Goal: Task Accomplishment & Management: Manage account settings

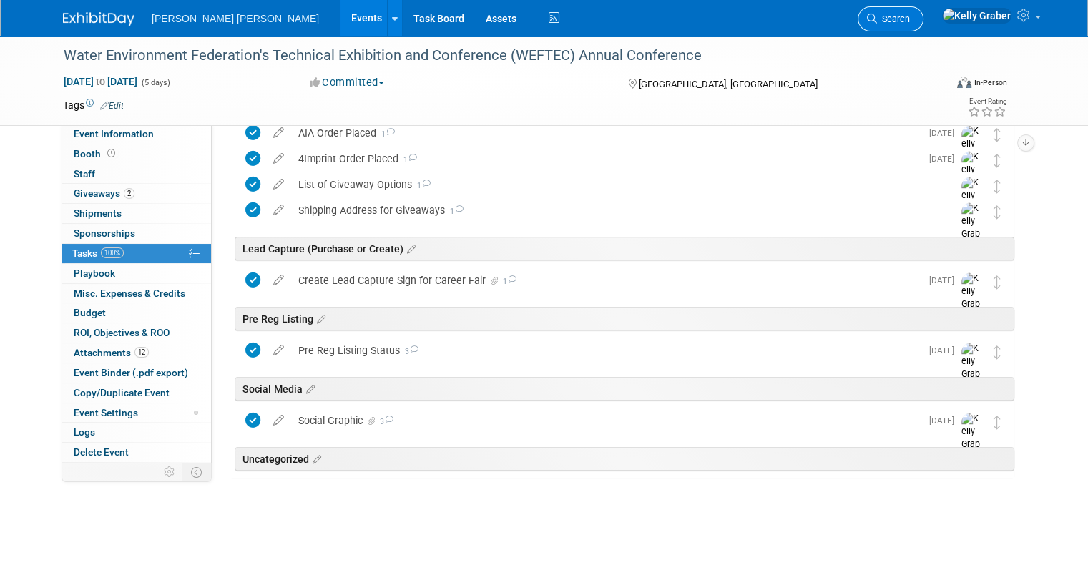
click at [910, 15] on span "Search" at bounding box center [893, 19] width 33 height 11
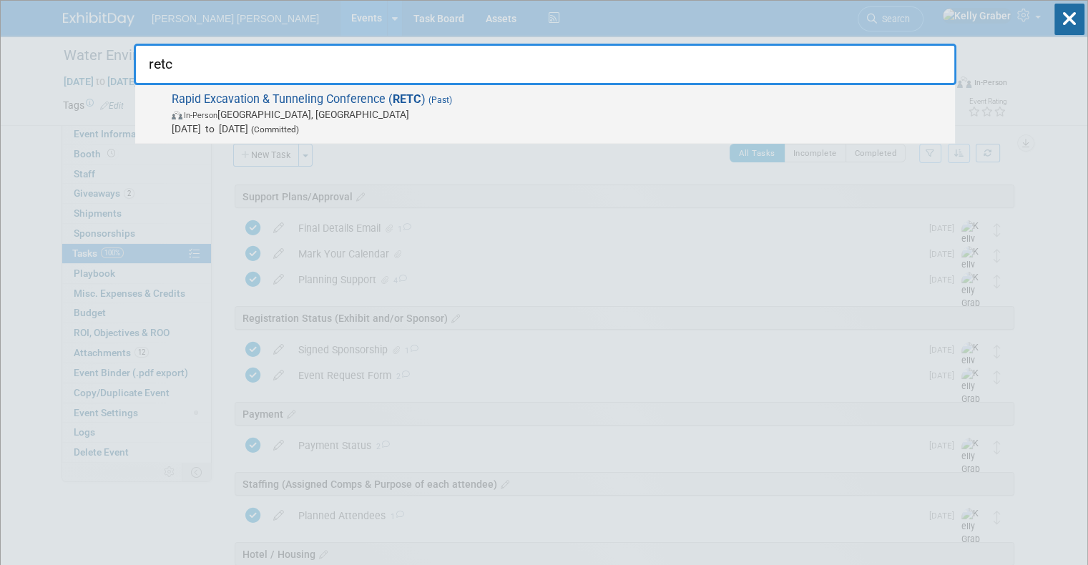
type input "retc"
click at [368, 100] on span "Rapid Excavation & Tunneling Conference ( RETC ) (Past) In-Person Dallas, TX Ju…" at bounding box center [557, 114] width 781 height 44
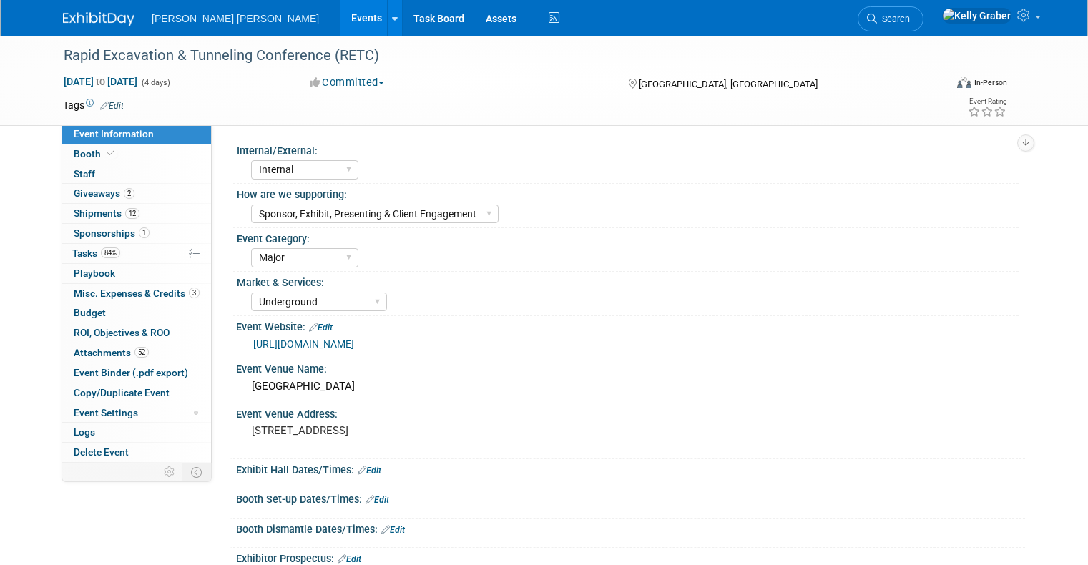
select select "Internal"
select select "Sponsor, Exhibit, Presenting & Client Engagement"
select select "Major"
select select "Underground"
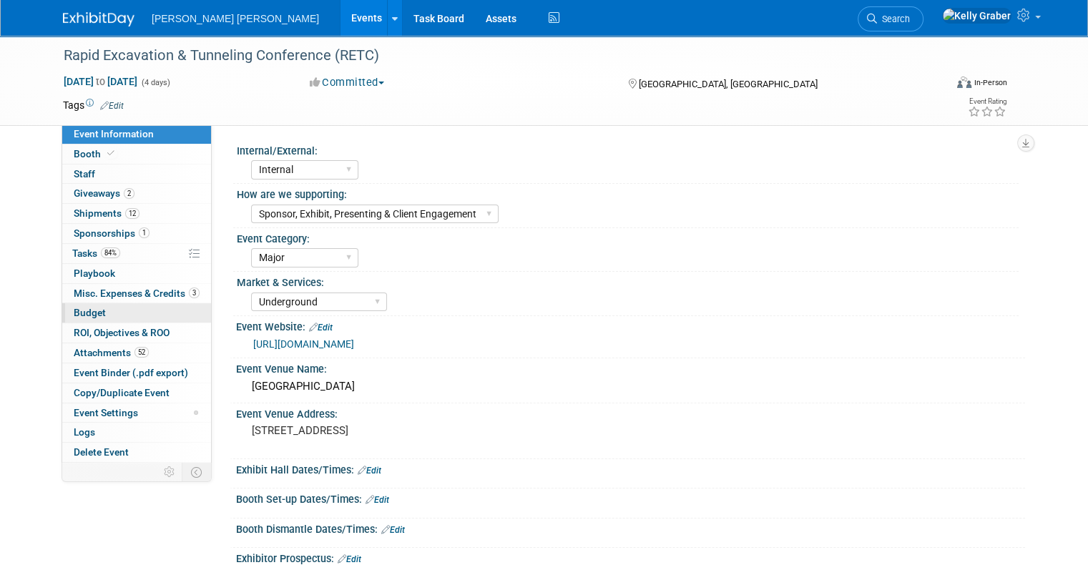
click at [78, 306] on link "Budget" at bounding box center [136, 312] width 149 height 19
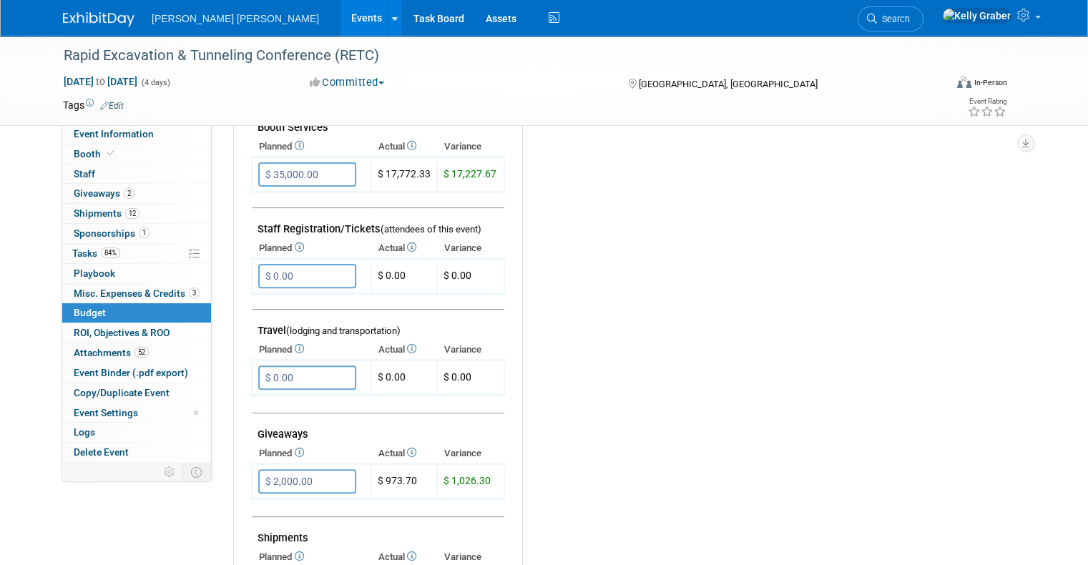
scroll to position [429, 0]
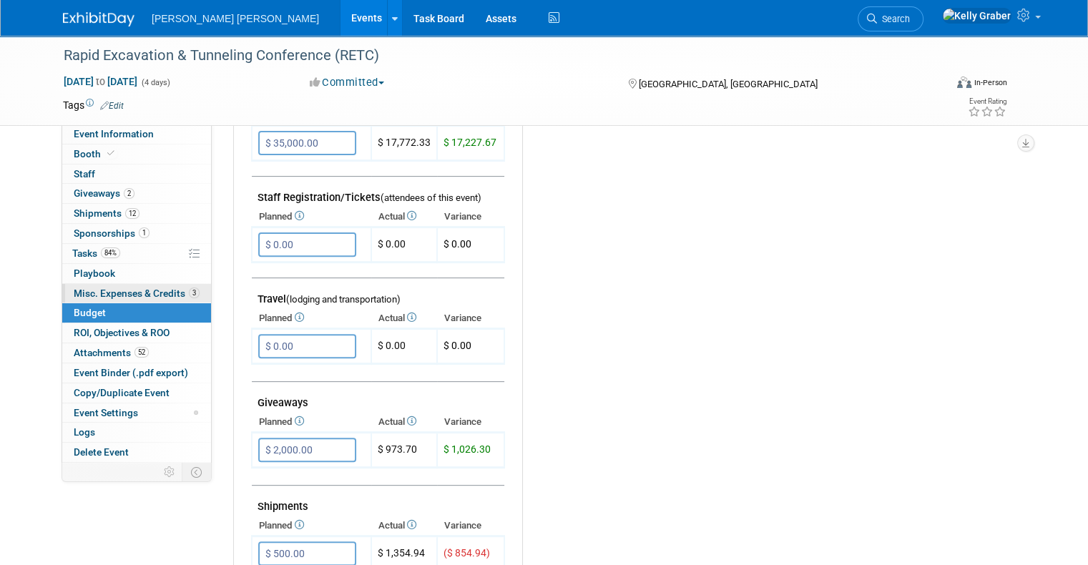
click at [103, 291] on span "Misc. Expenses & Credits 3" at bounding box center [137, 293] width 126 height 11
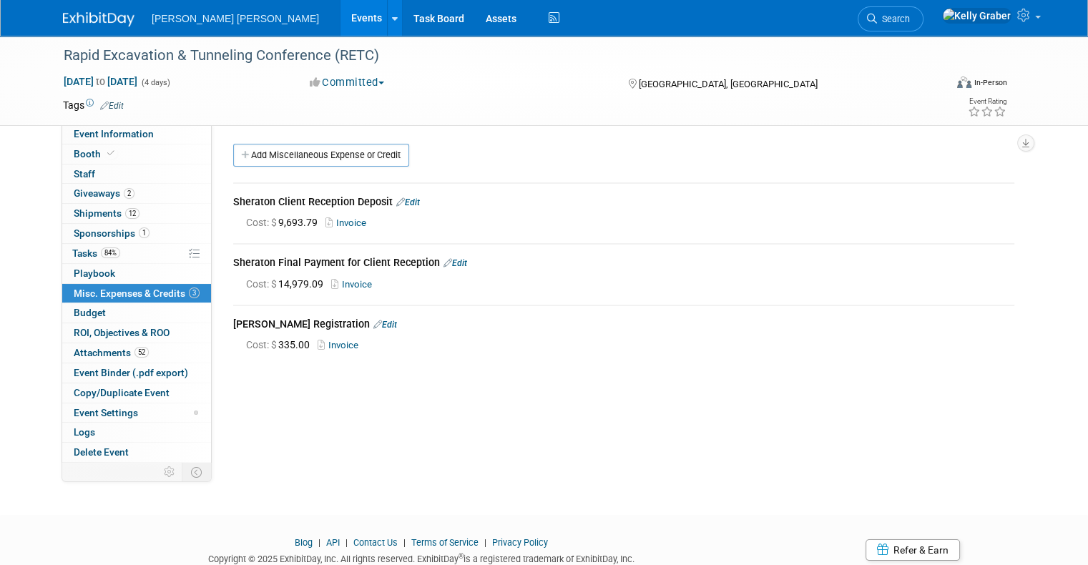
click at [348, 281] on link "Invoice" at bounding box center [354, 284] width 47 height 11
click at [345, 285] on link "Invoice" at bounding box center [354, 284] width 47 height 11
click at [104, 19] on img at bounding box center [99, 19] width 72 height 14
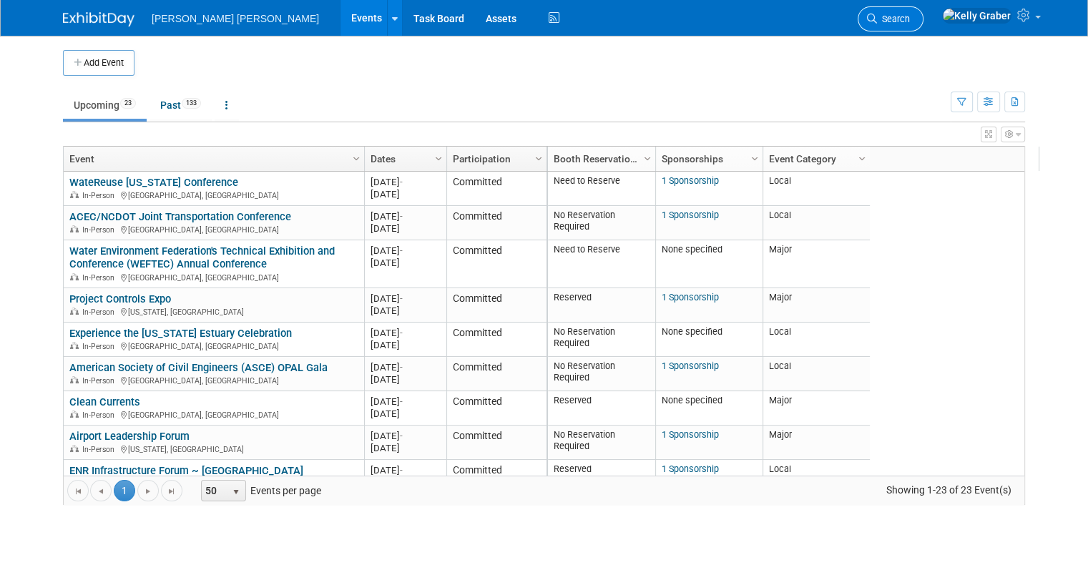
click at [910, 21] on span "Search" at bounding box center [893, 19] width 33 height 11
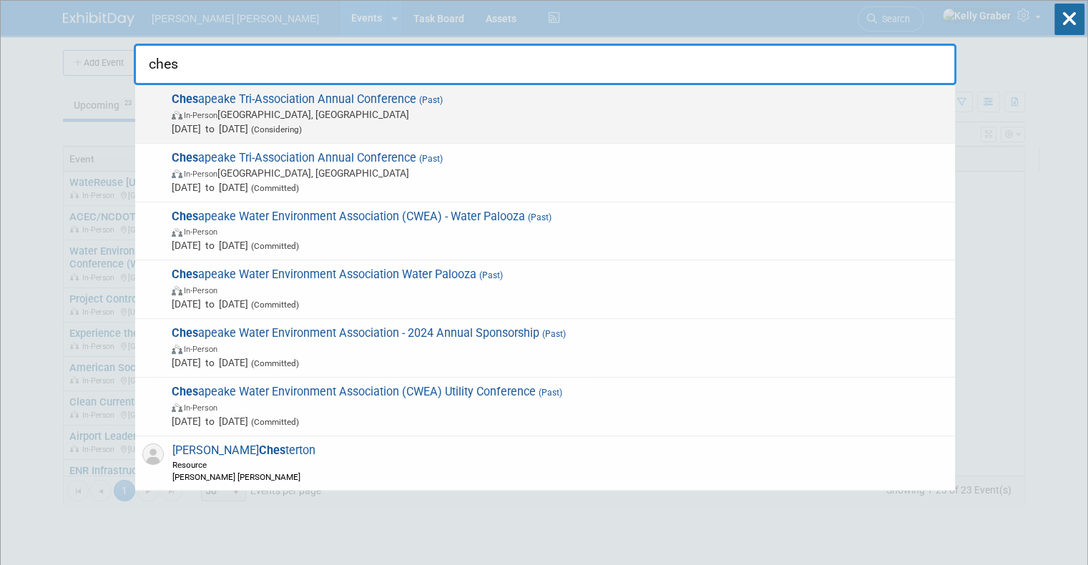
type input "ches"
click at [255, 106] on span "Ches apeake Tri-Association Annual Conference (Past) In-Person Ocean City, MD A…" at bounding box center [557, 114] width 781 height 44
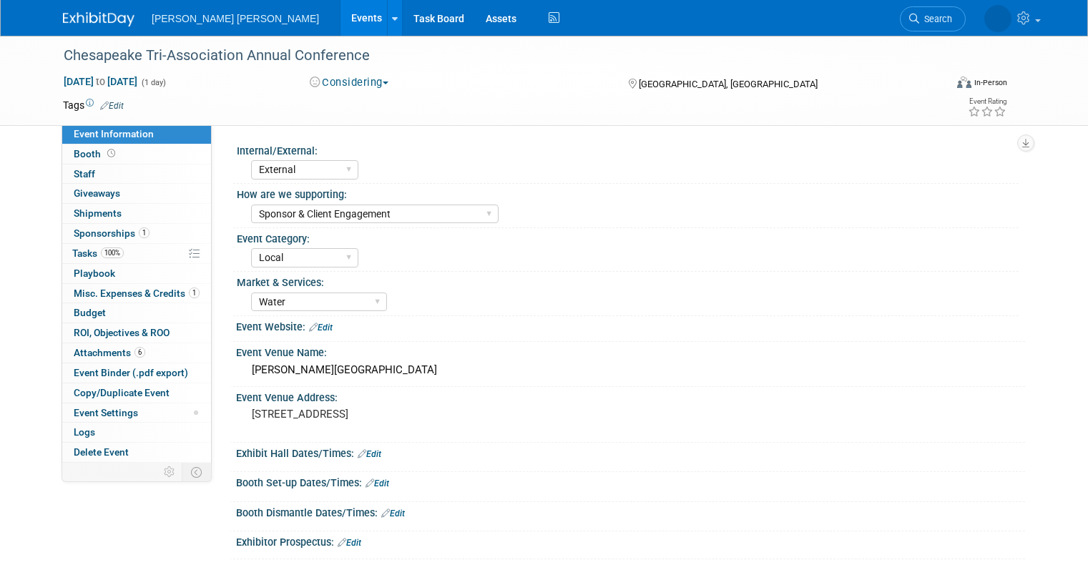
select select "External"
select select "Sponsor & Client Engagement"
select select "Local"
select select "Water"
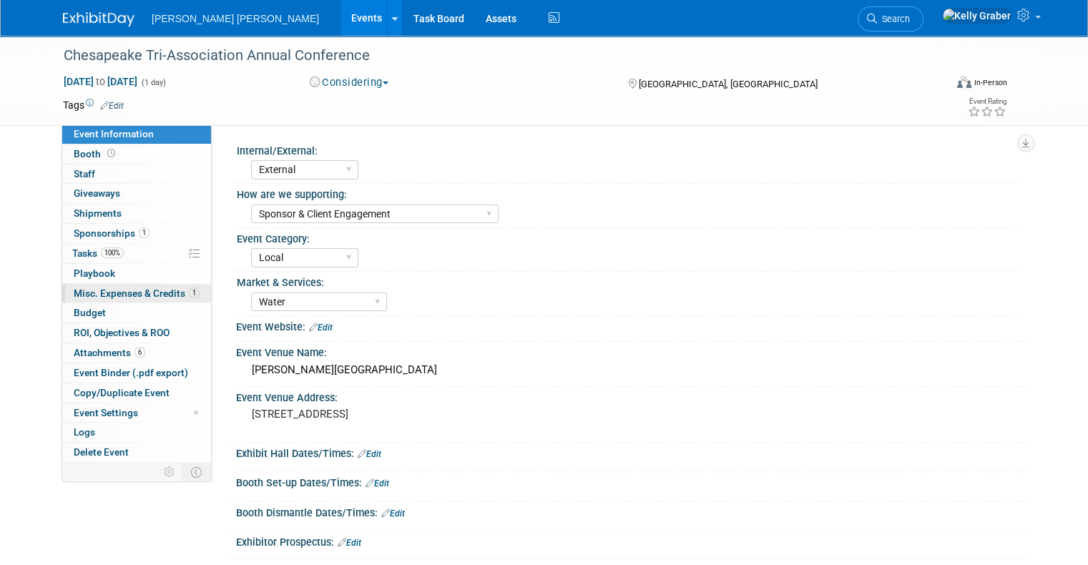
click at [86, 294] on span "Misc. Expenses & Credits 1" at bounding box center [137, 293] width 126 height 11
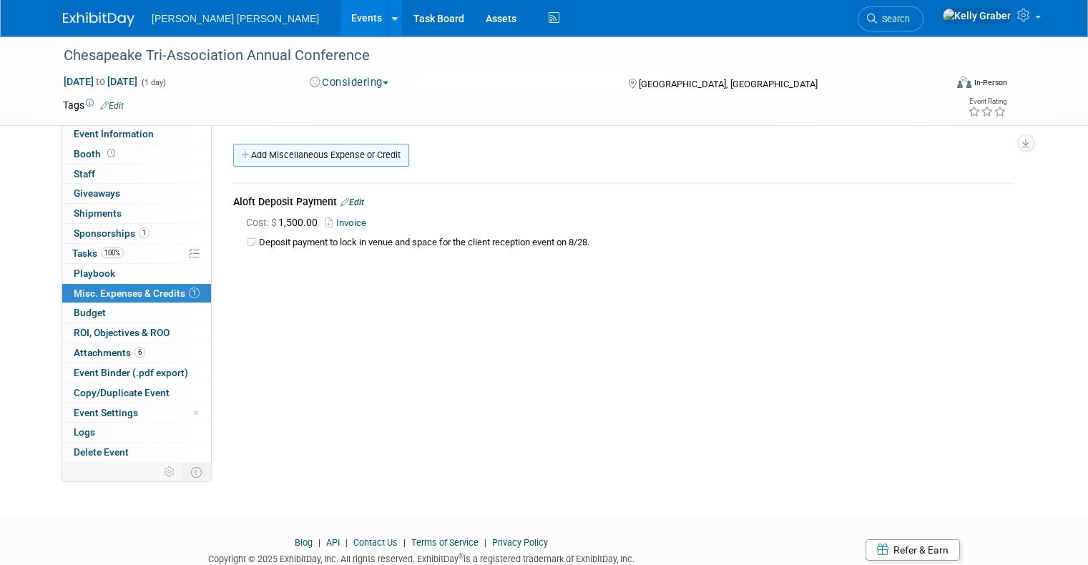
click at [286, 156] on link "Add Miscellaneous Expense or Credit" at bounding box center [321, 155] width 176 height 23
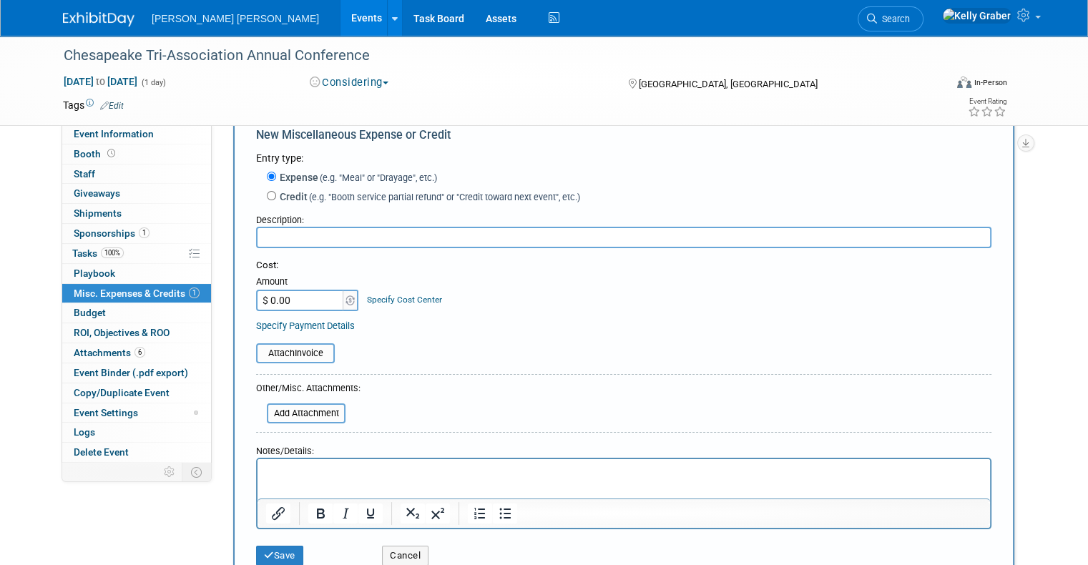
scroll to position [72, 0]
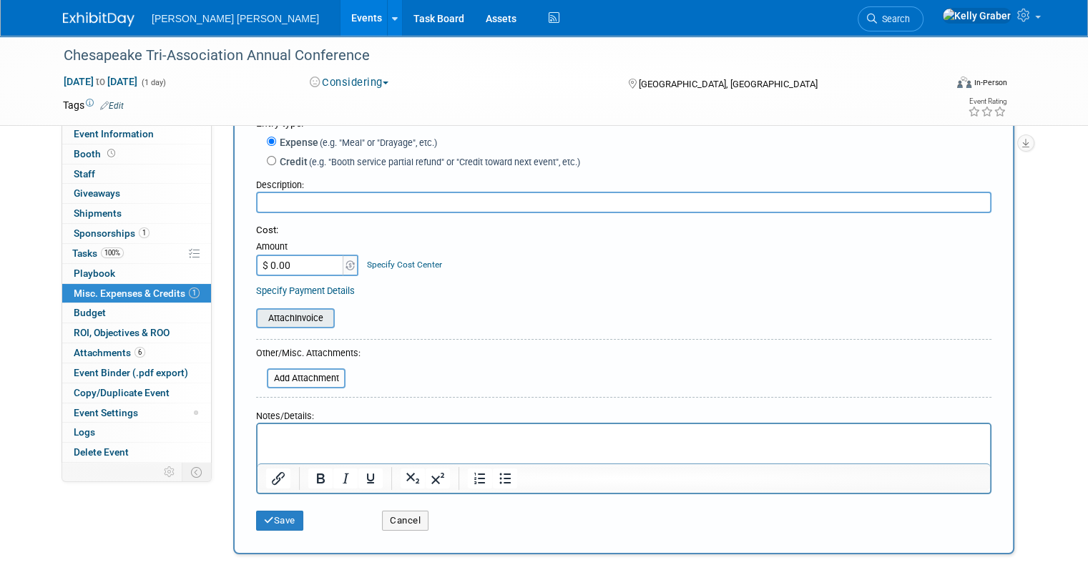
click at [275, 311] on input "file" at bounding box center [248, 318] width 170 height 17
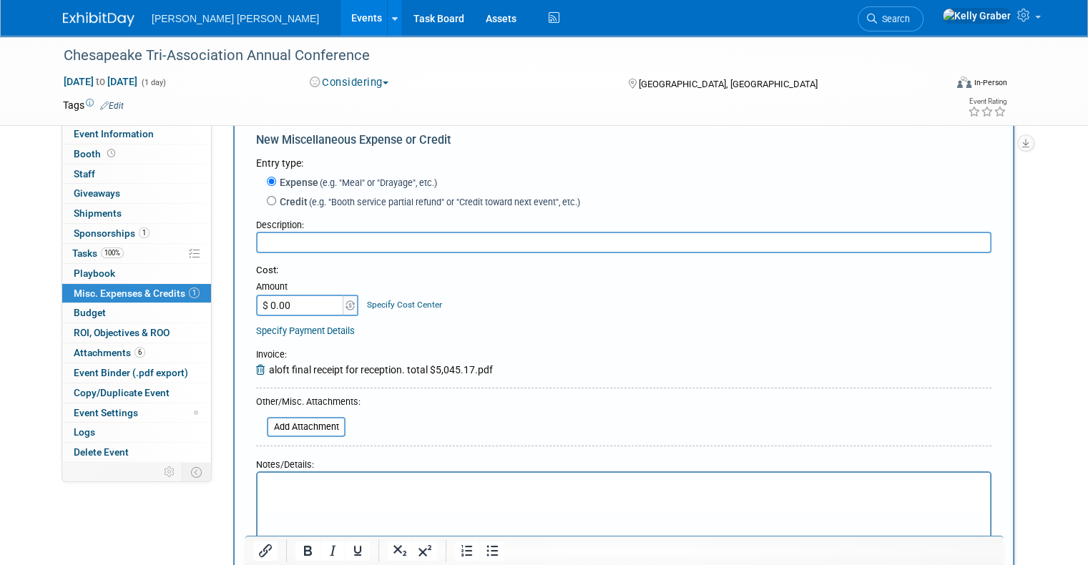
scroll to position [0, 0]
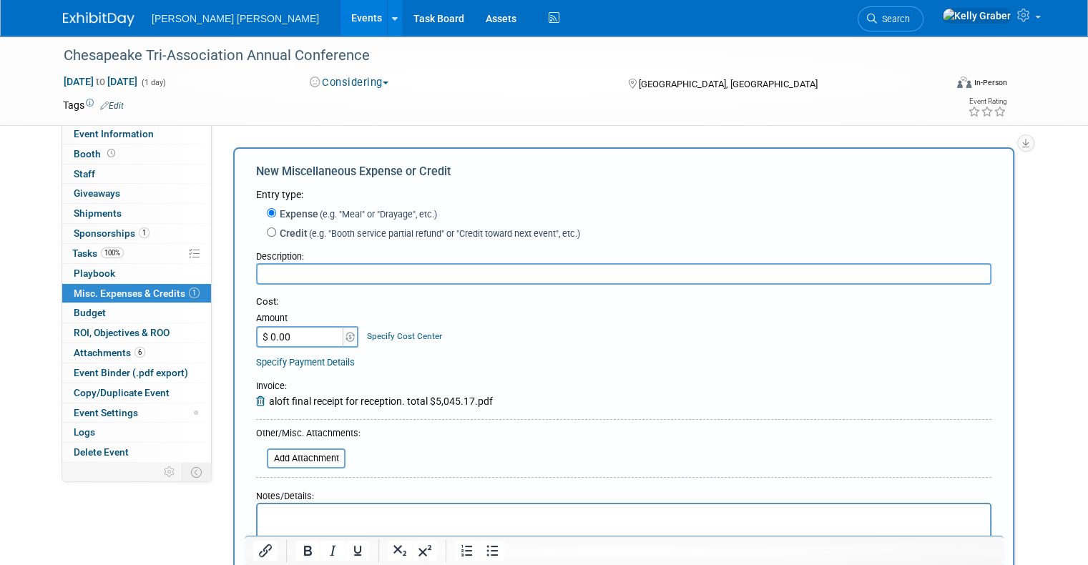
click at [304, 333] on input "$ 0.00" at bounding box center [300, 336] width 89 height 21
type input "$ 5,045.17"
click at [306, 278] on input "text" at bounding box center [624, 273] width 736 height 21
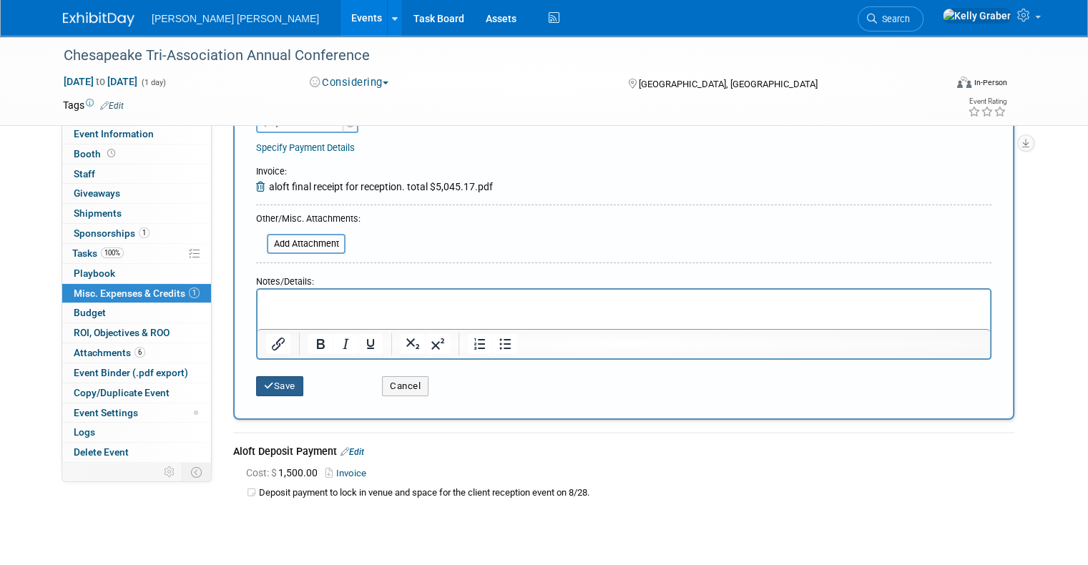
type input "Final Payment for Reception"
click at [273, 384] on button "Save" at bounding box center [279, 386] width 47 height 20
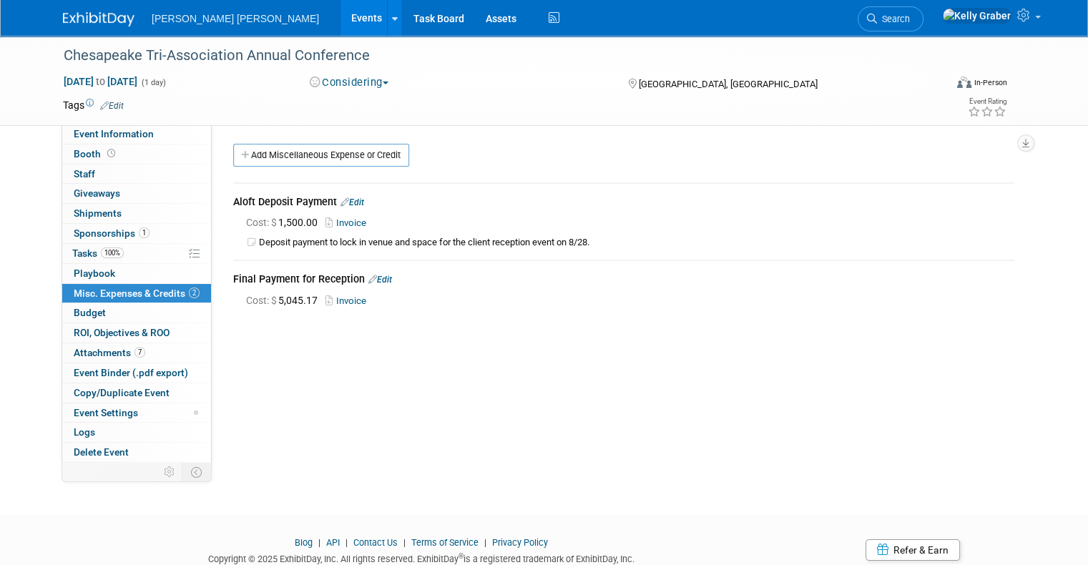
click at [330, 299] on link "Invoice" at bounding box center [349, 301] width 47 height 11
click at [369, 275] on link "Edit" at bounding box center [381, 280] width 24 height 10
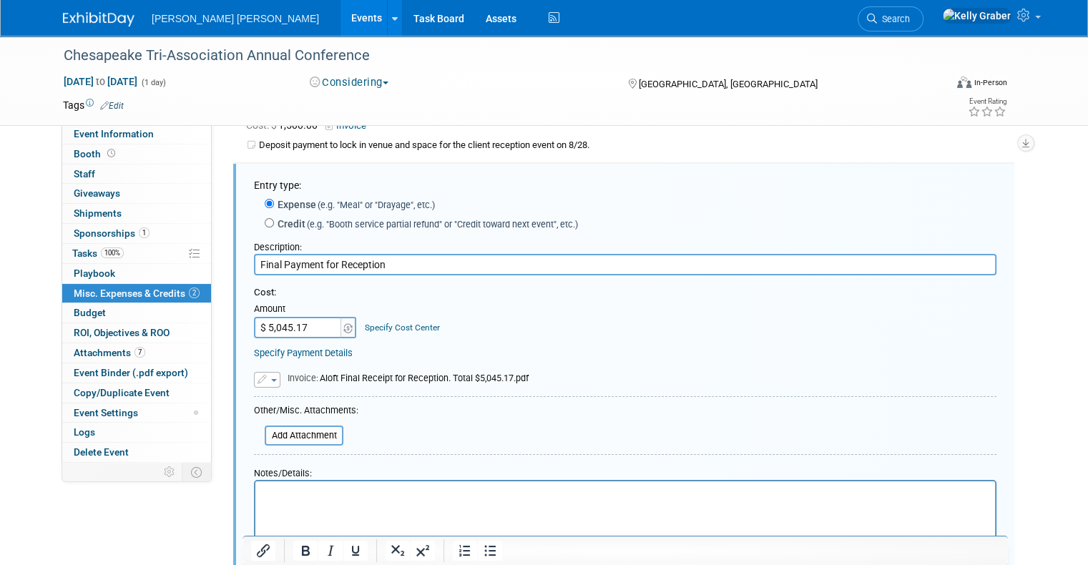
drag, startPoint x: 385, startPoint y: 263, endPoint x: 223, endPoint y: 274, distance: 162.1
click at [233, 274] on div "Entry type: Expense (e.g. "Meal" or "Drayage", etc.) Credit (e.g. "Booth servic…" at bounding box center [623, 387] width 781 height 447
type input "Deposit"
click at [260, 379] on button "button" at bounding box center [267, 380] width 26 height 16
click at [286, 416] on link "Remove attachment" at bounding box center [326, 421] width 143 height 20
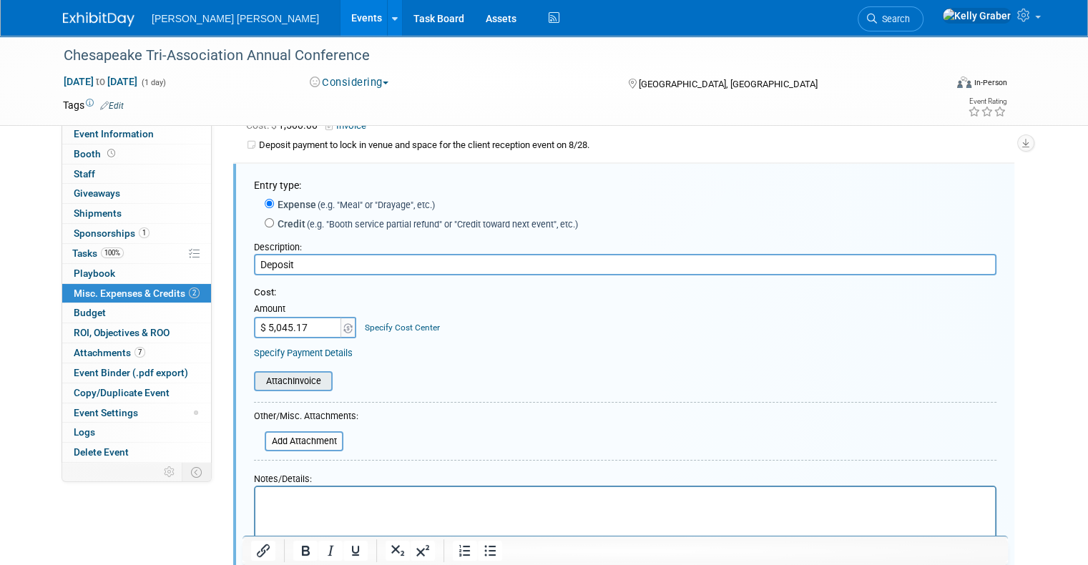
click at [291, 379] on input "file" at bounding box center [246, 381] width 170 height 17
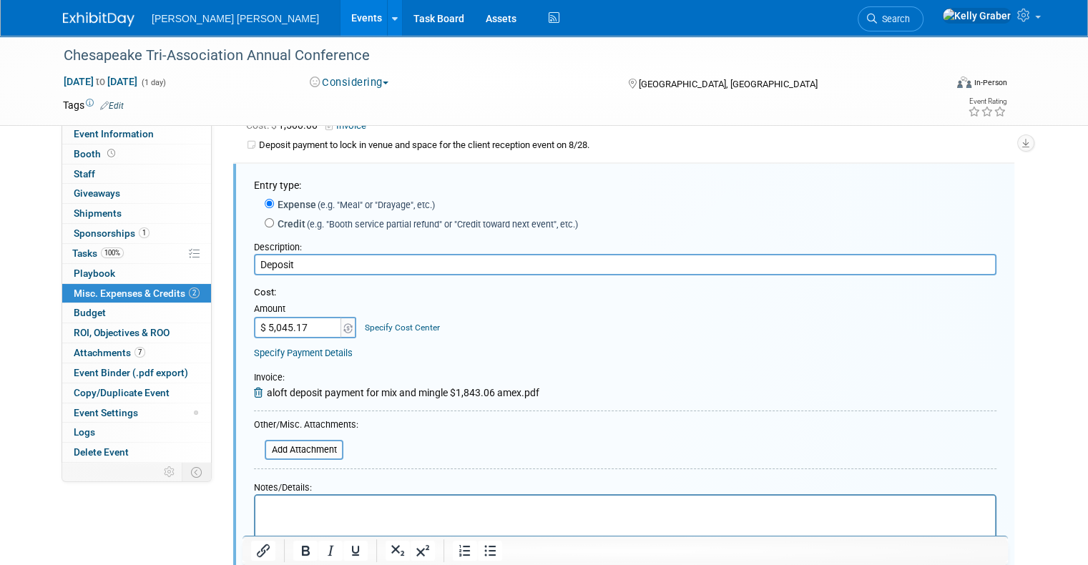
click at [300, 320] on input "$ 5,045.17" at bounding box center [298, 327] width 89 height 21
type input "$ 1,843.06"
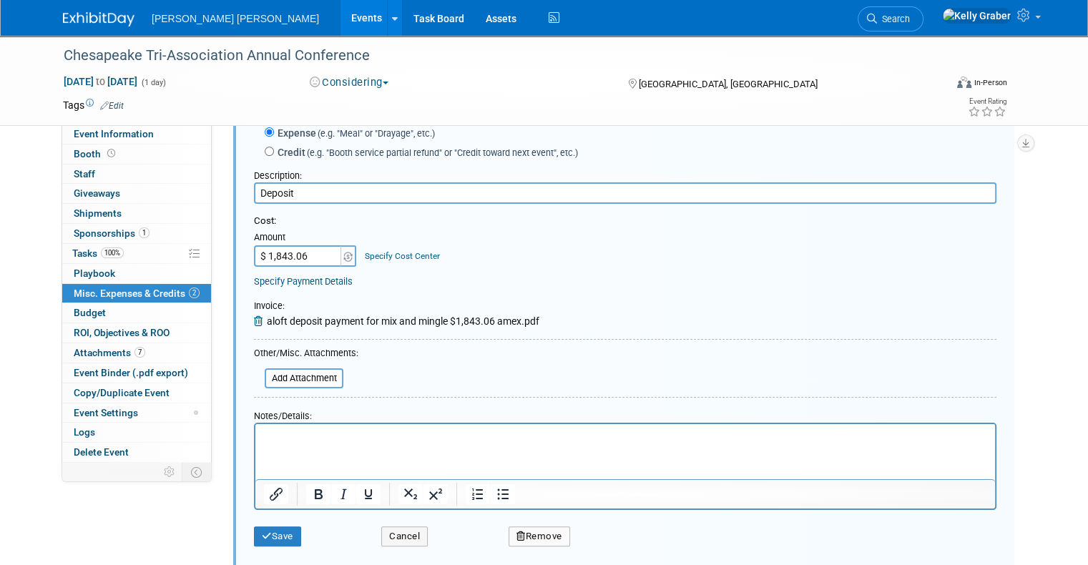
scroll to position [169, 0]
click at [262, 532] on icon "submit" at bounding box center [267, 536] width 10 height 9
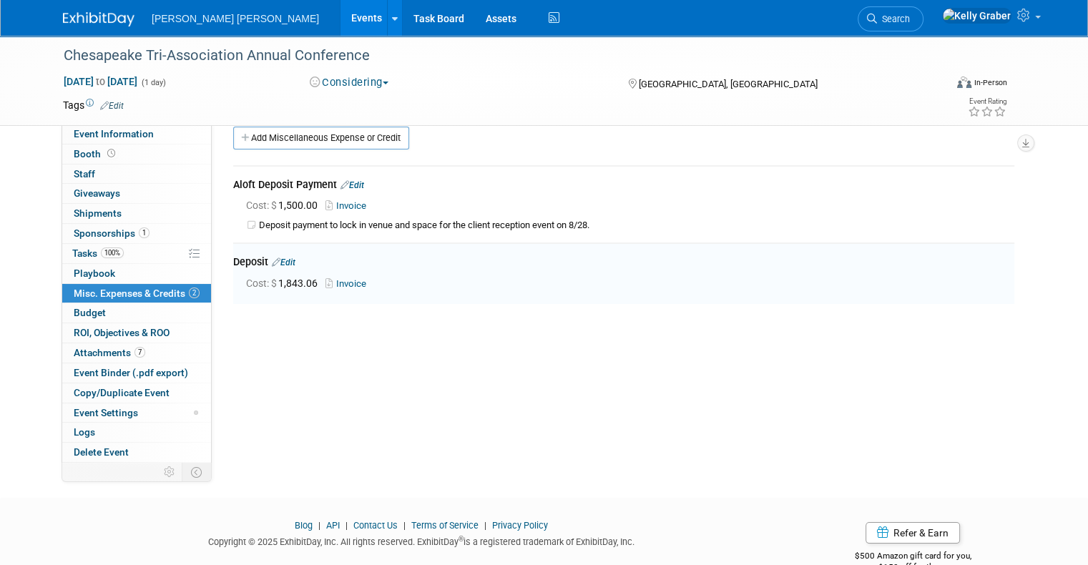
scroll to position [0, 0]
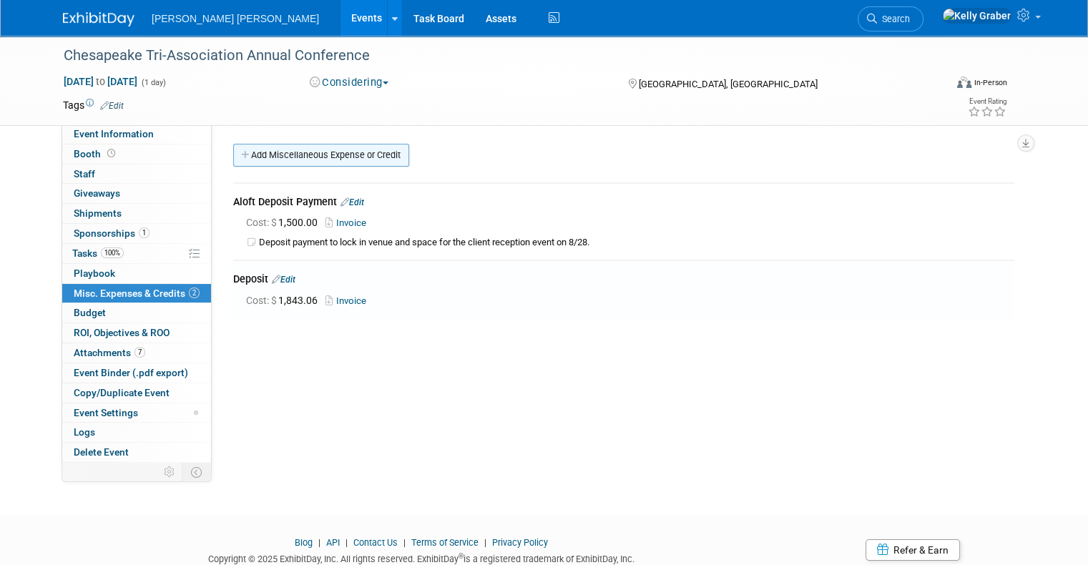
click at [296, 150] on link "Add Miscellaneous Expense or Credit" at bounding box center [321, 155] width 176 height 23
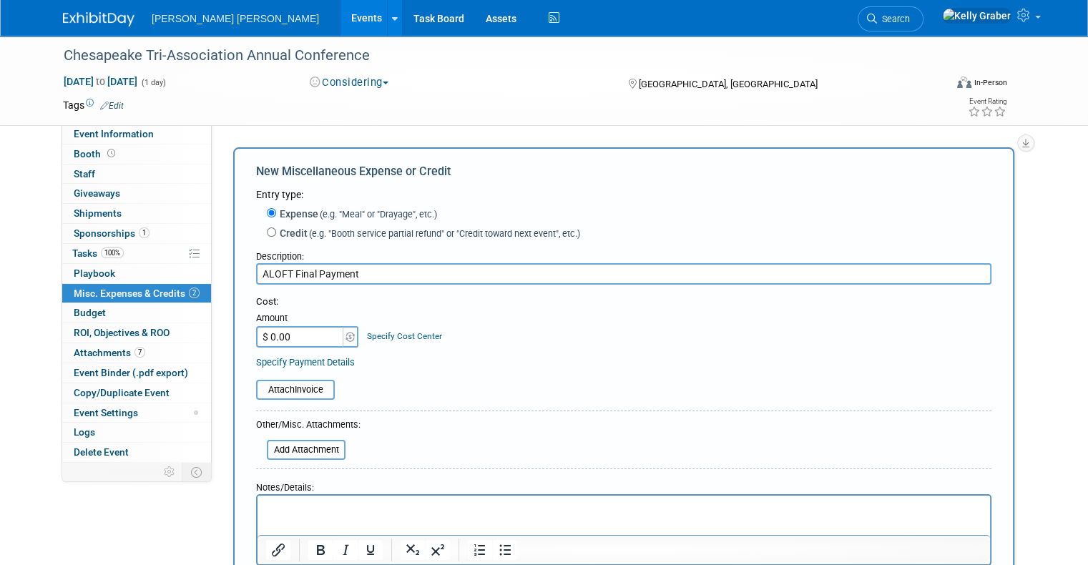
type input "ALOFT Final Payment"
click at [289, 379] on div "Attach Invoice" at bounding box center [624, 382] width 736 height 35
click at [291, 386] on input "file" at bounding box center [248, 389] width 170 height 17
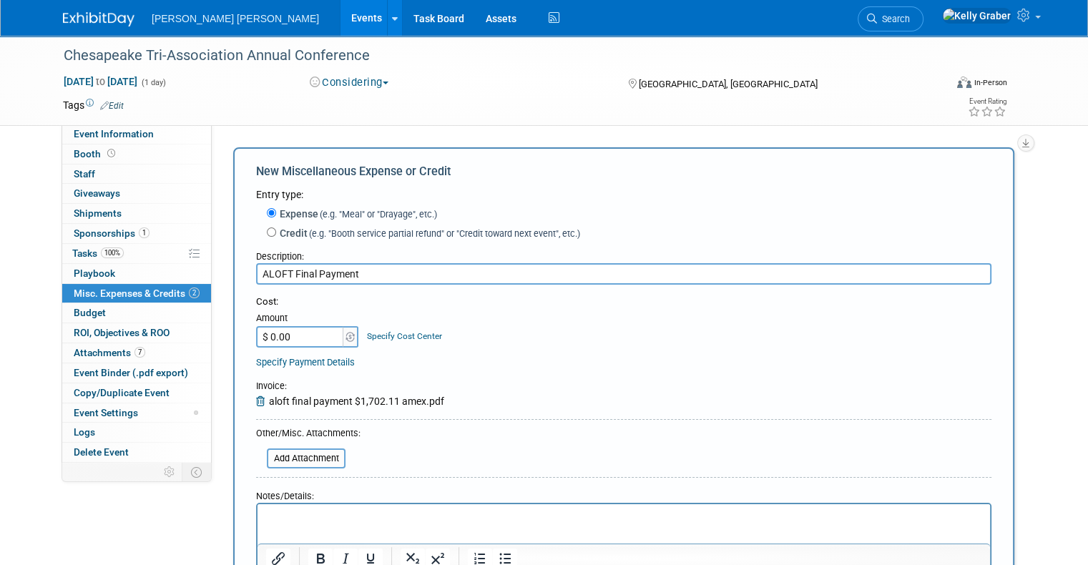
click at [292, 333] on input "$ 0.00" at bounding box center [300, 336] width 89 height 21
type input "$ 1,702.11"
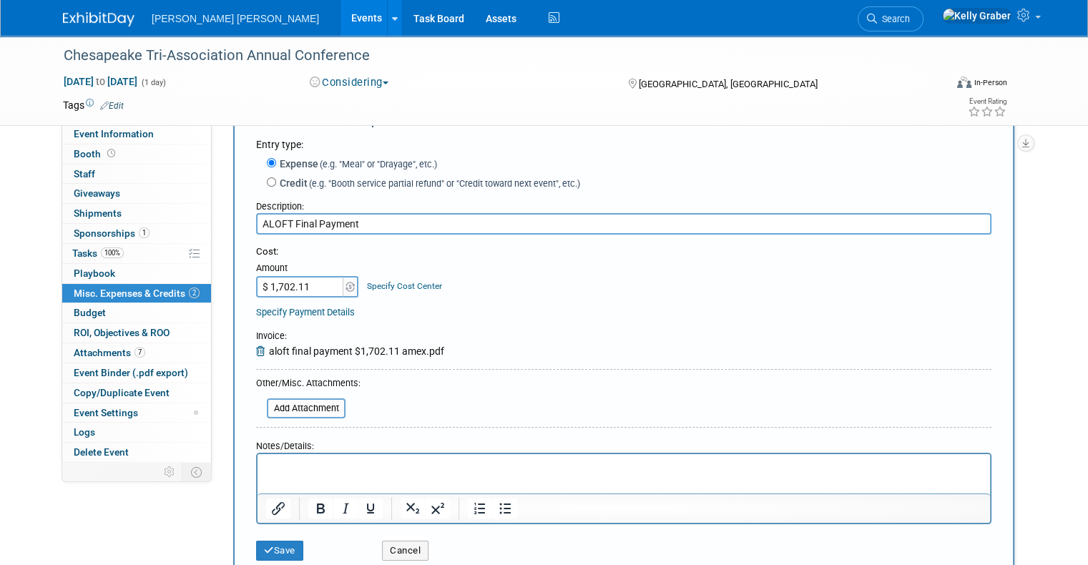
scroll to position [72, 0]
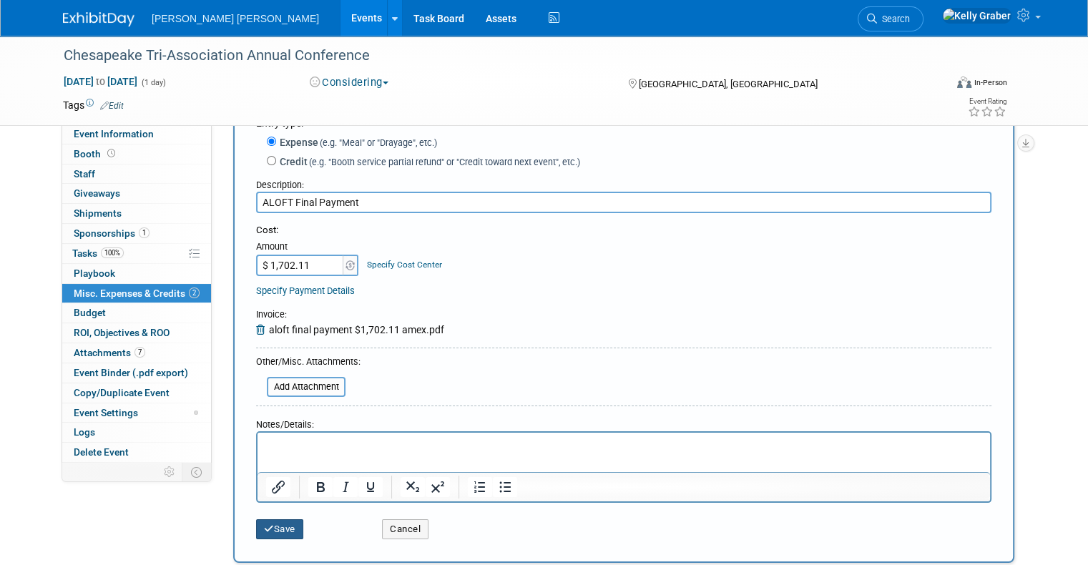
click at [263, 524] on button "Save" at bounding box center [279, 529] width 47 height 20
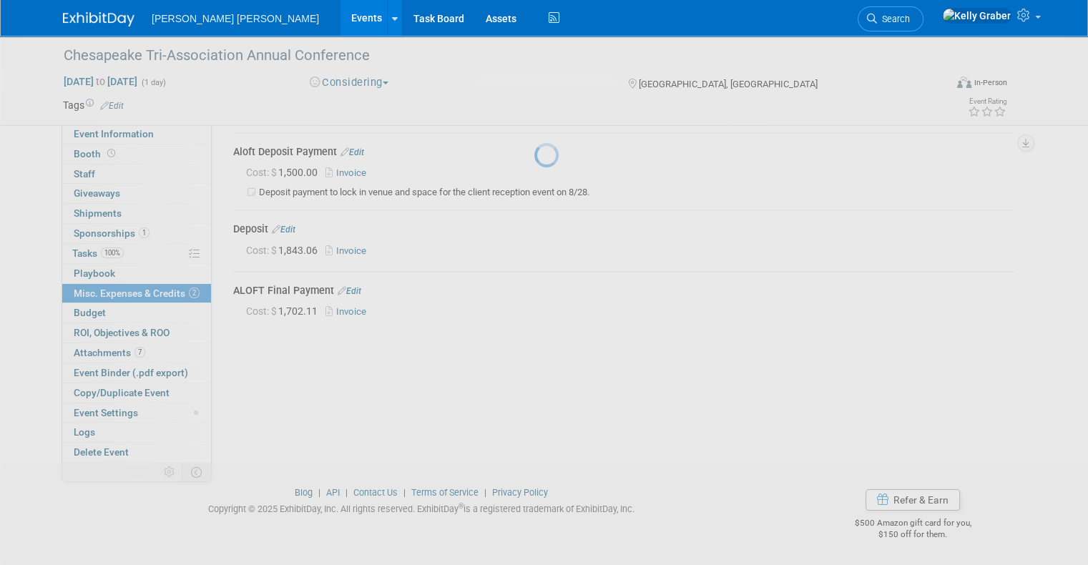
scroll to position [49, 0]
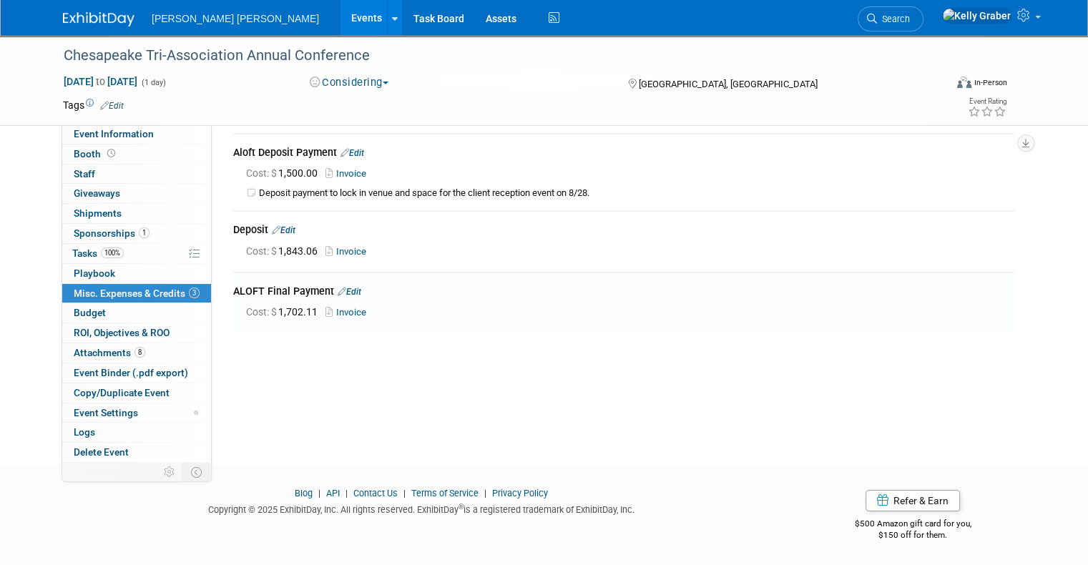
click at [273, 229] on link "Edit" at bounding box center [284, 230] width 24 height 10
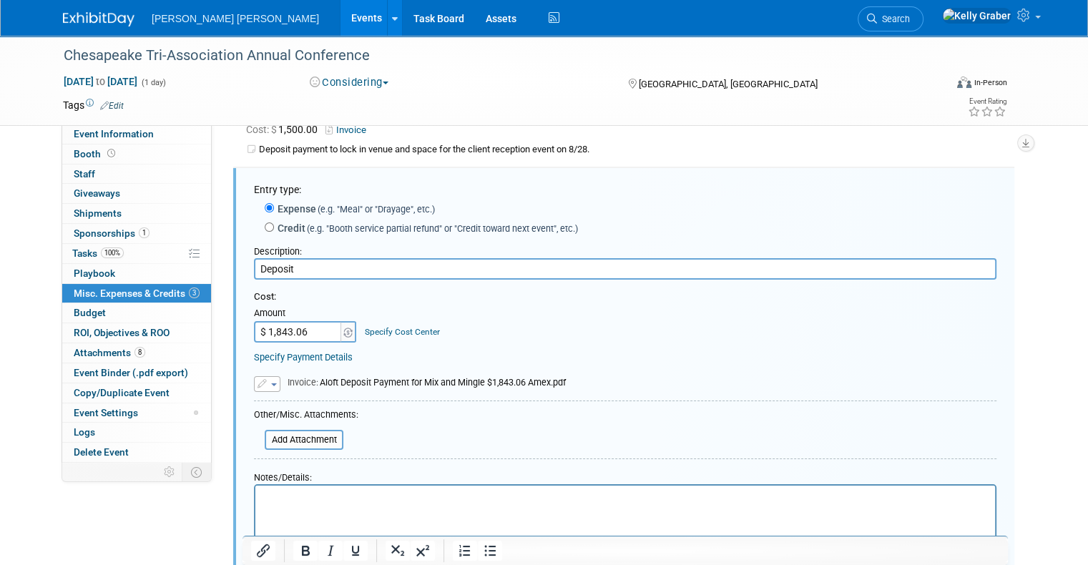
scroll to position [97, 0]
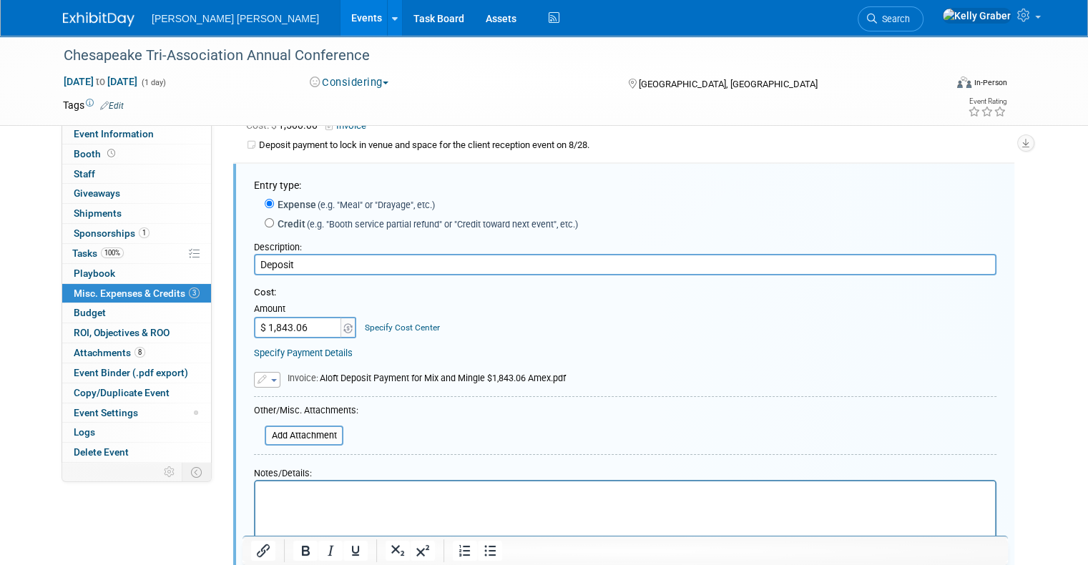
click at [254, 262] on input "Deposit" at bounding box center [625, 264] width 743 height 21
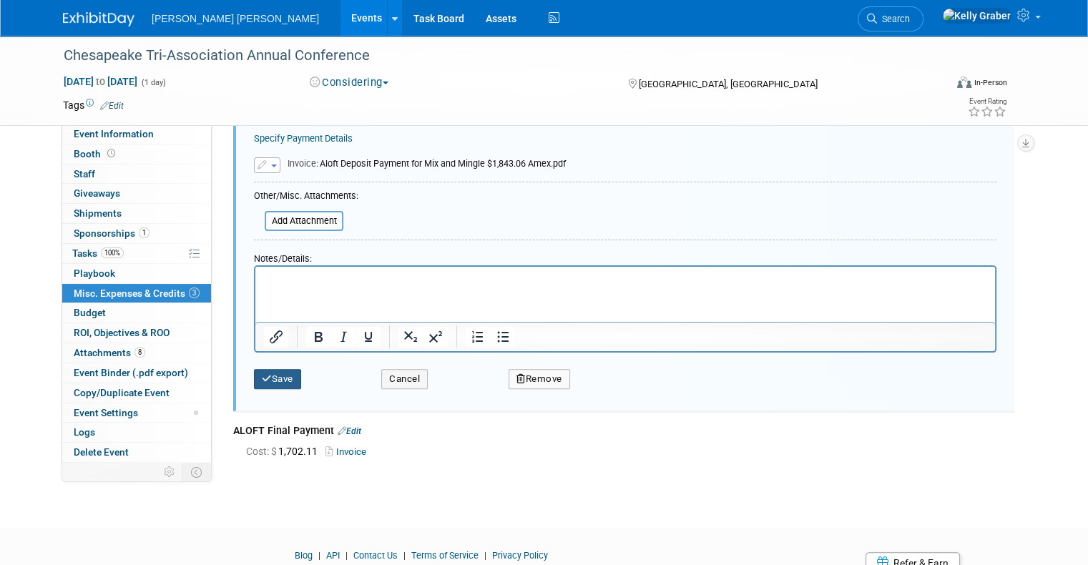
type input "Aloft Deposit"
click at [278, 379] on button "Save" at bounding box center [277, 379] width 47 height 20
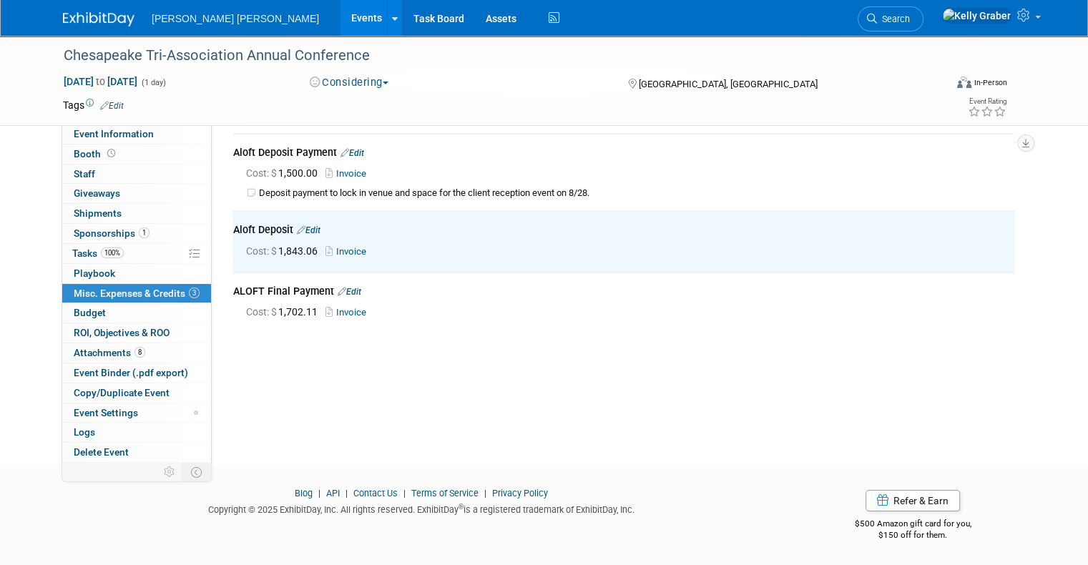
scroll to position [0, 0]
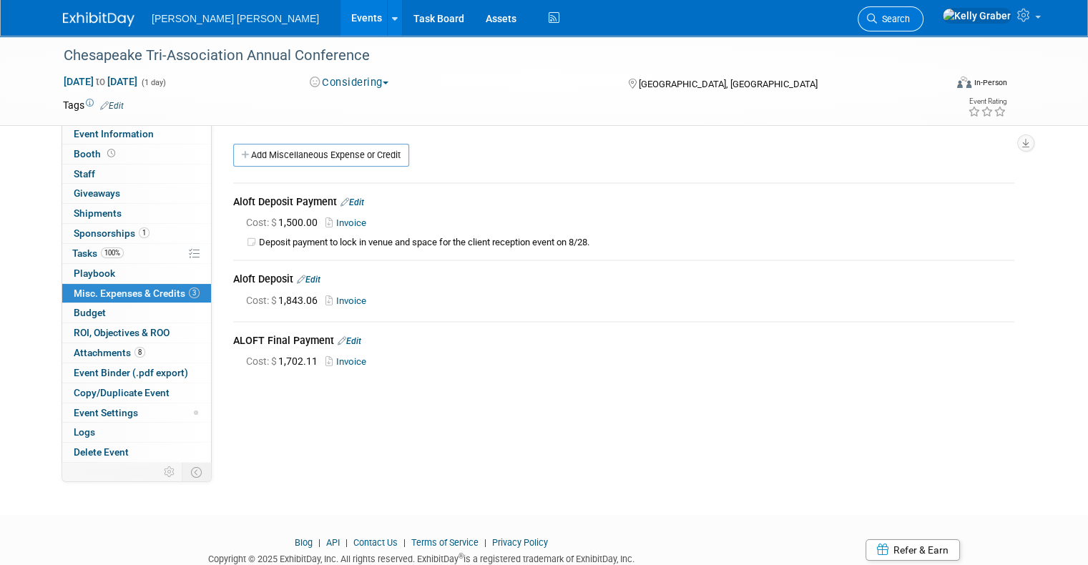
click at [910, 14] on span "Search" at bounding box center [893, 19] width 33 height 11
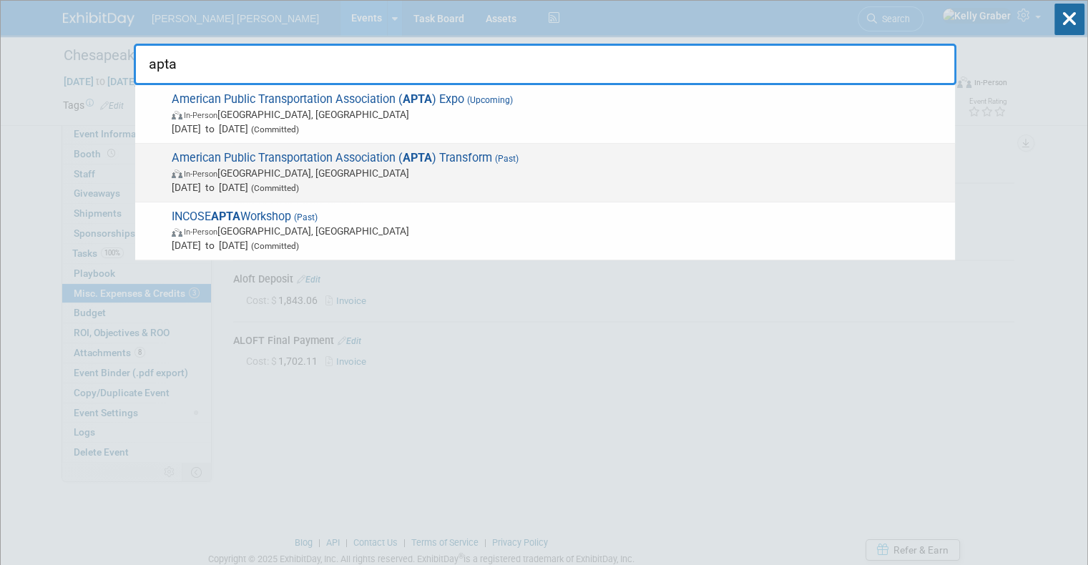
type input "apta"
click at [257, 161] on span "American Public Transportation Association ( APTA ) Transform (Past) In-Person …" at bounding box center [557, 173] width 781 height 44
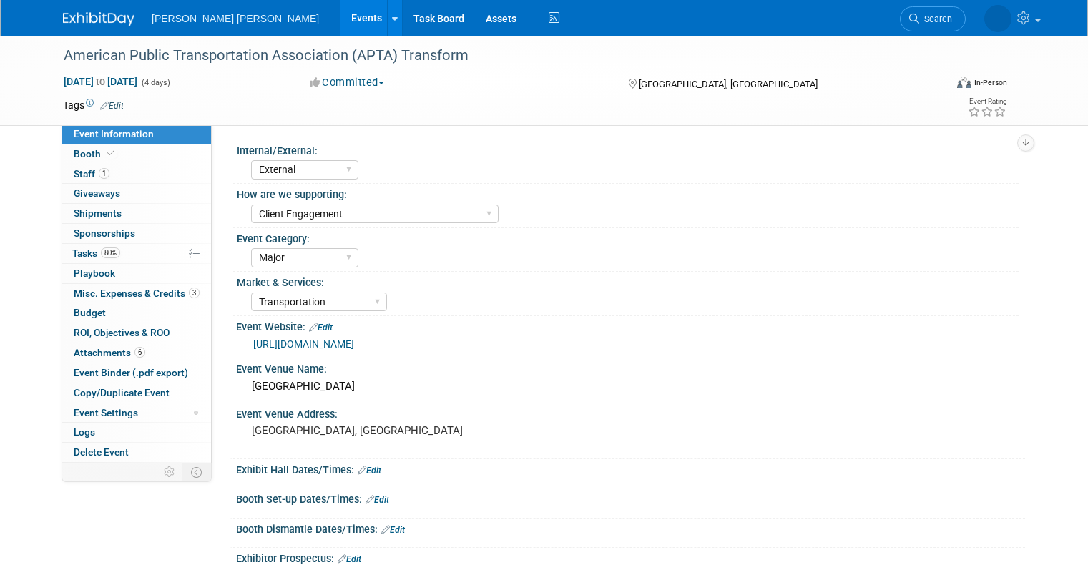
select select "External"
select select "Client Engagement"
select select "Major"
select select "Transportation"
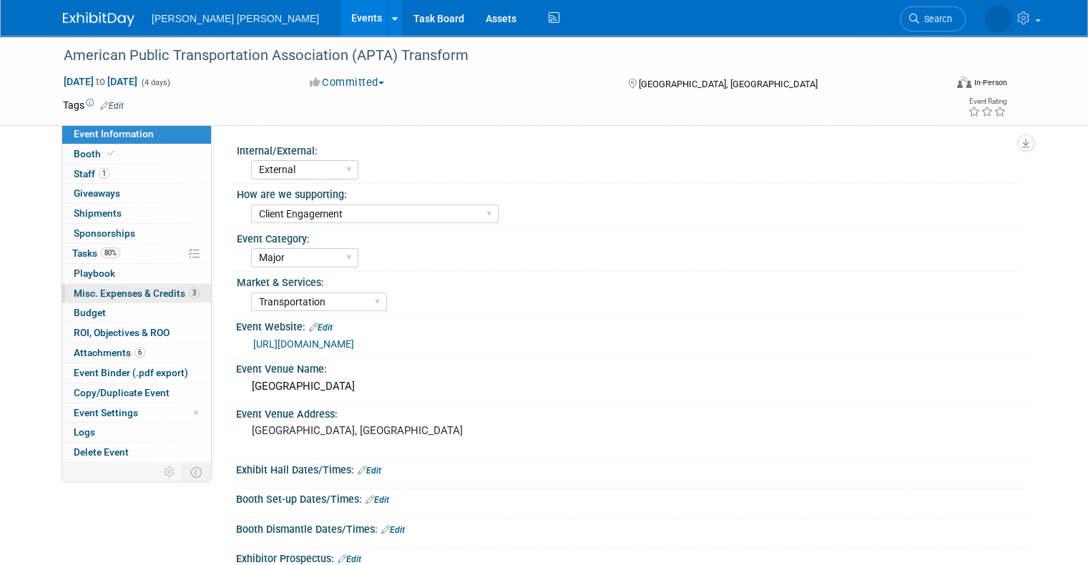
click at [84, 288] on span "Misc. Expenses & Credits 3" at bounding box center [137, 293] width 126 height 11
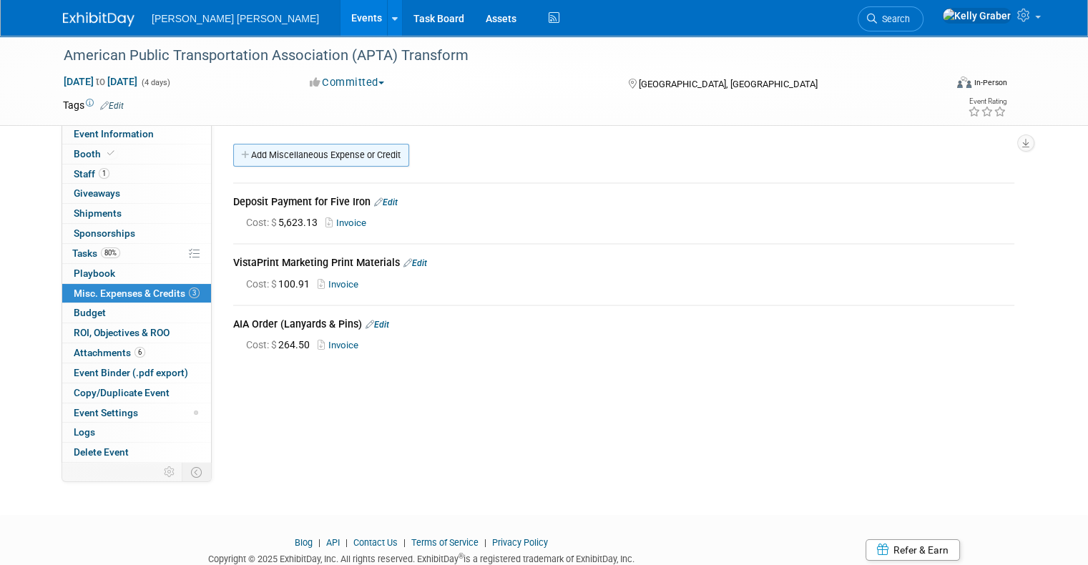
click at [315, 159] on link "Add Miscellaneous Expense or Credit" at bounding box center [321, 155] width 176 height 23
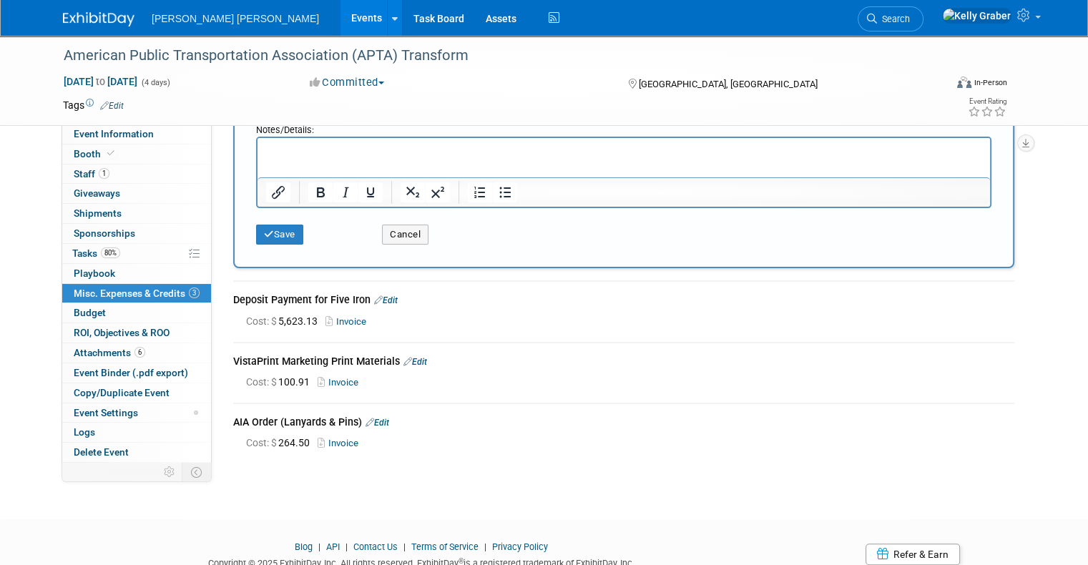
scroll to position [286, 0]
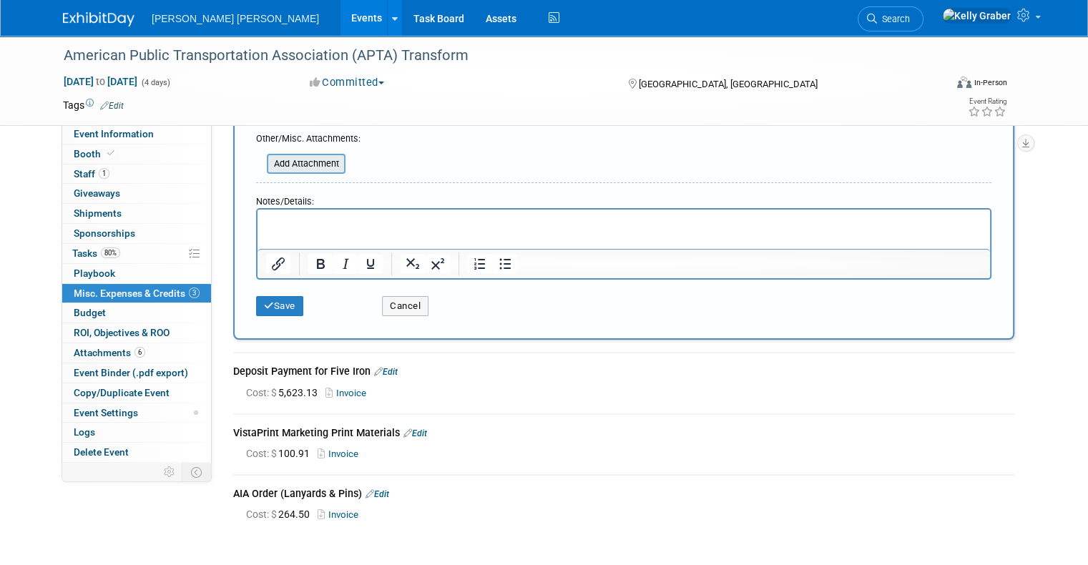
click at [292, 162] on input "file" at bounding box center [259, 163] width 170 height 17
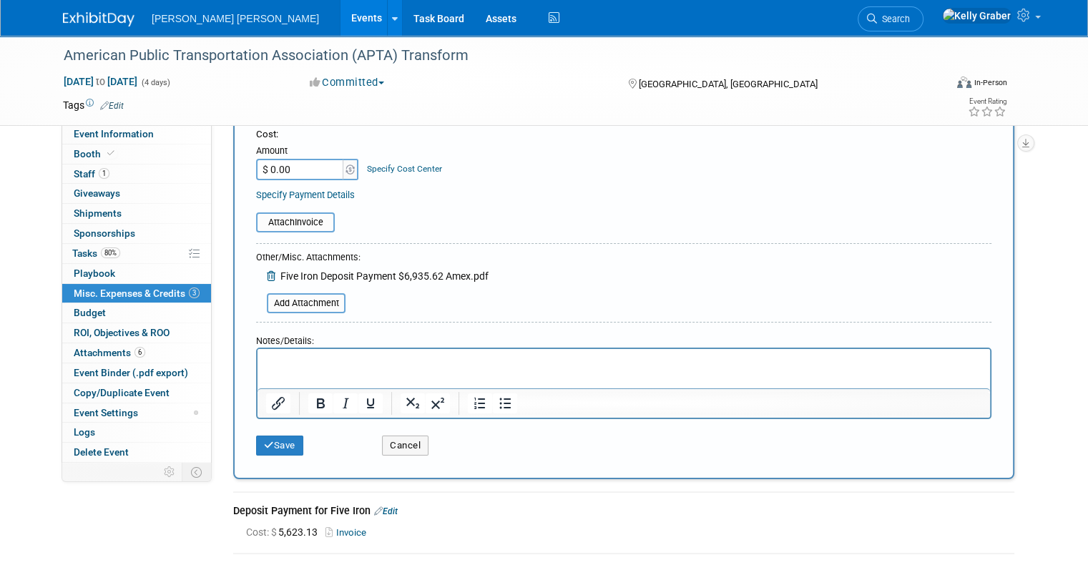
scroll to position [143, 0]
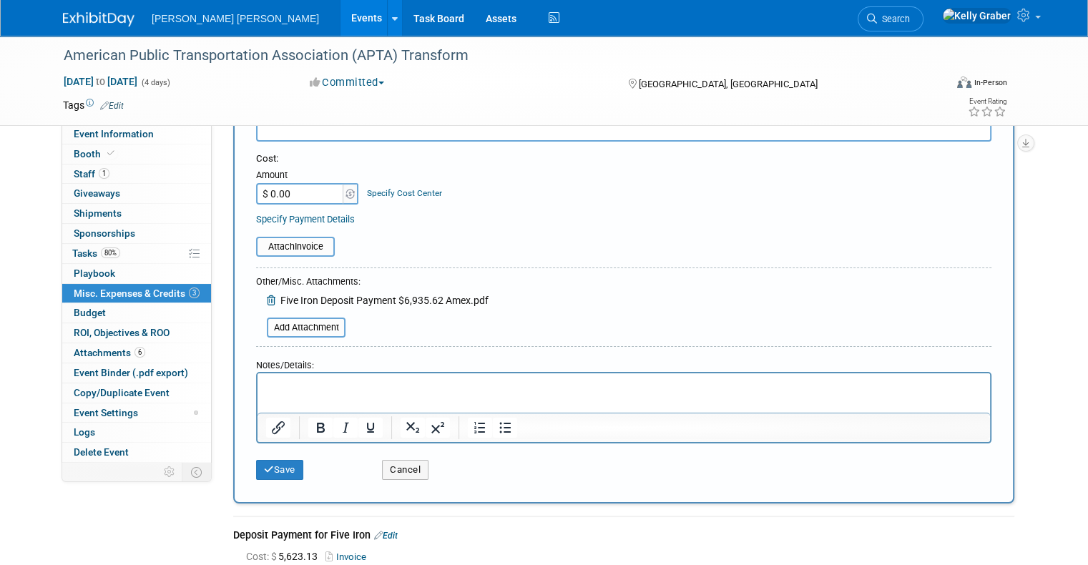
click at [294, 200] on input "$ 0.00" at bounding box center [300, 193] width 89 height 21
type input "$ 6,935.62"
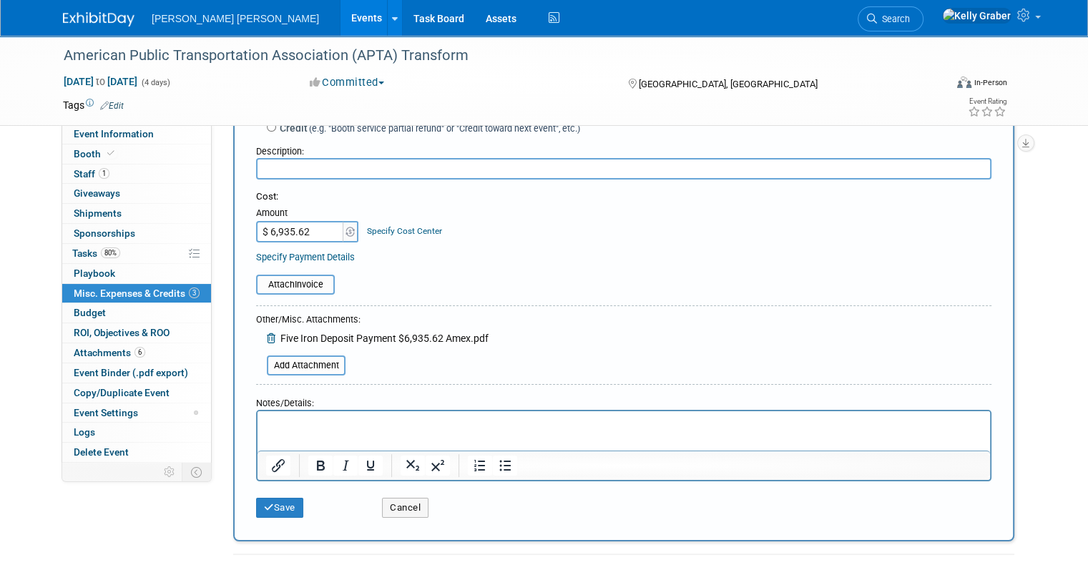
scroll to position [72, 0]
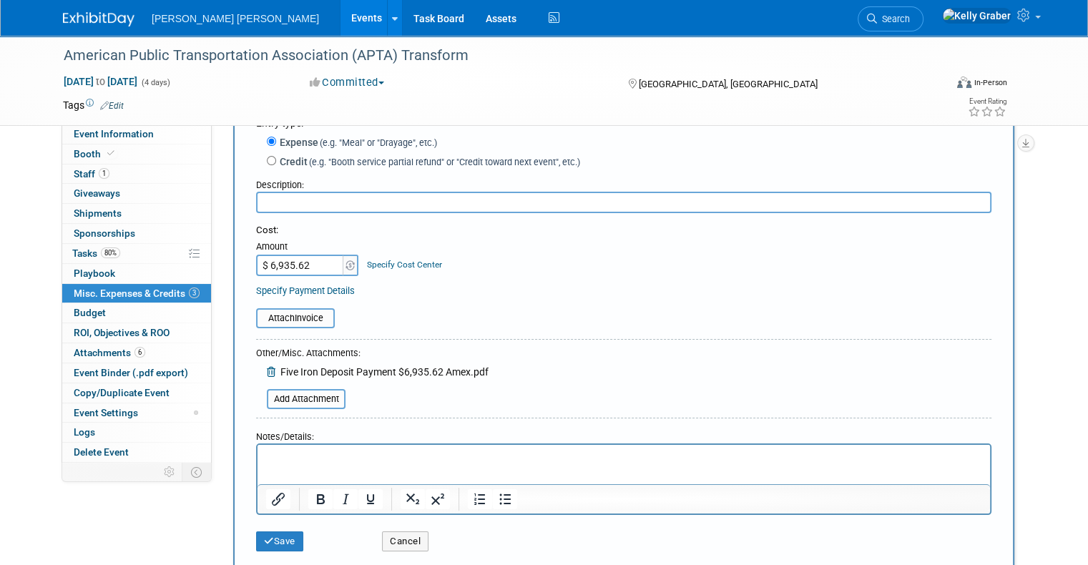
click at [302, 200] on input "text" at bounding box center [624, 202] width 736 height 21
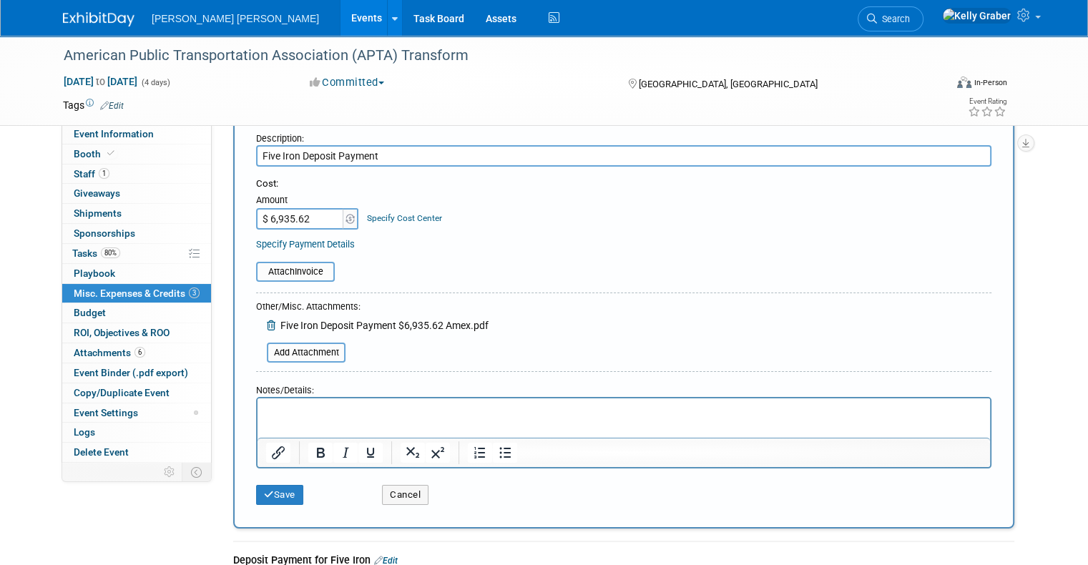
scroll to position [143, 0]
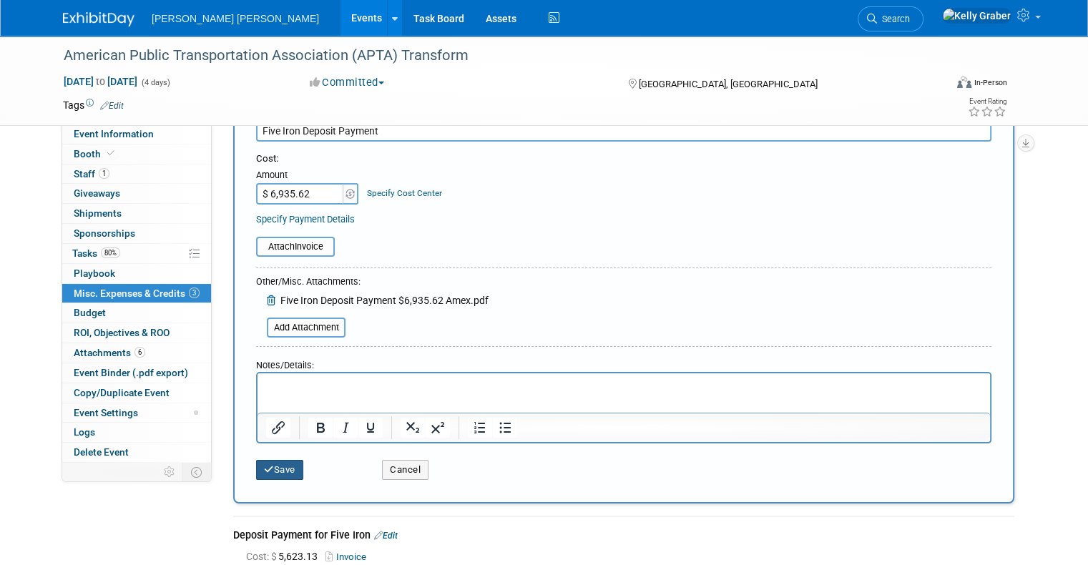
type input "Five Iron Deposit Payment"
click at [266, 464] on button "Save" at bounding box center [279, 470] width 47 height 20
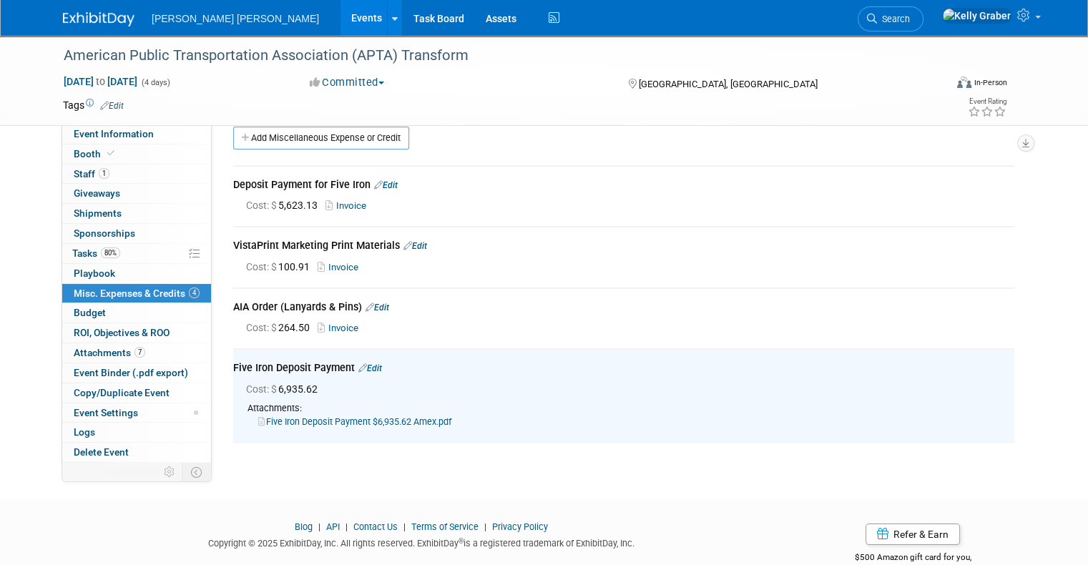
scroll to position [0, 0]
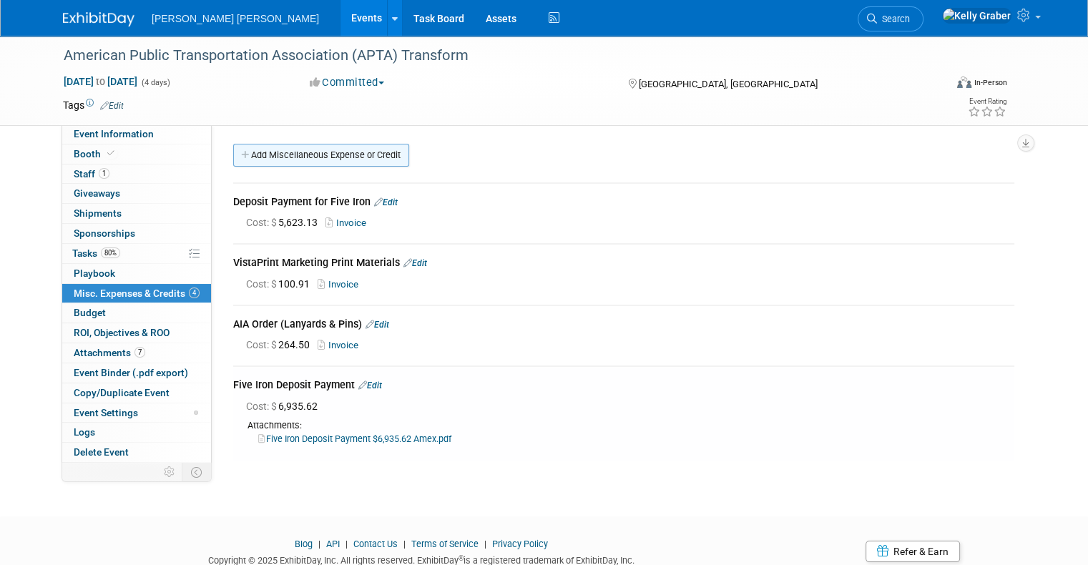
click at [298, 165] on link "Add Miscellaneous Expense or Credit" at bounding box center [321, 155] width 176 height 23
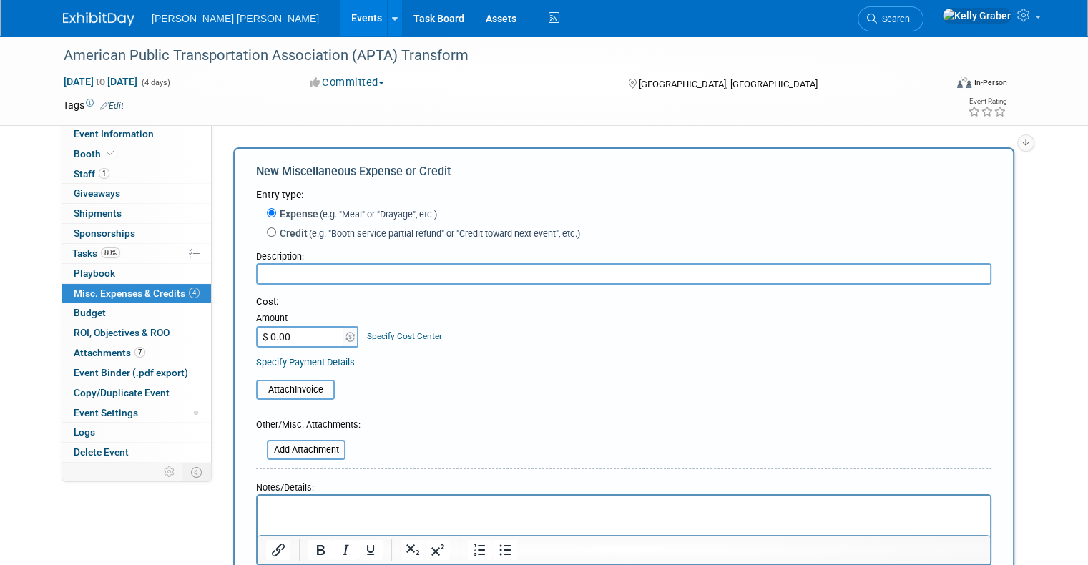
click at [298, 279] on input "text" at bounding box center [624, 273] width 736 height 21
type input "Five Iron Final Payment"
click at [299, 383] on input "file" at bounding box center [248, 389] width 170 height 17
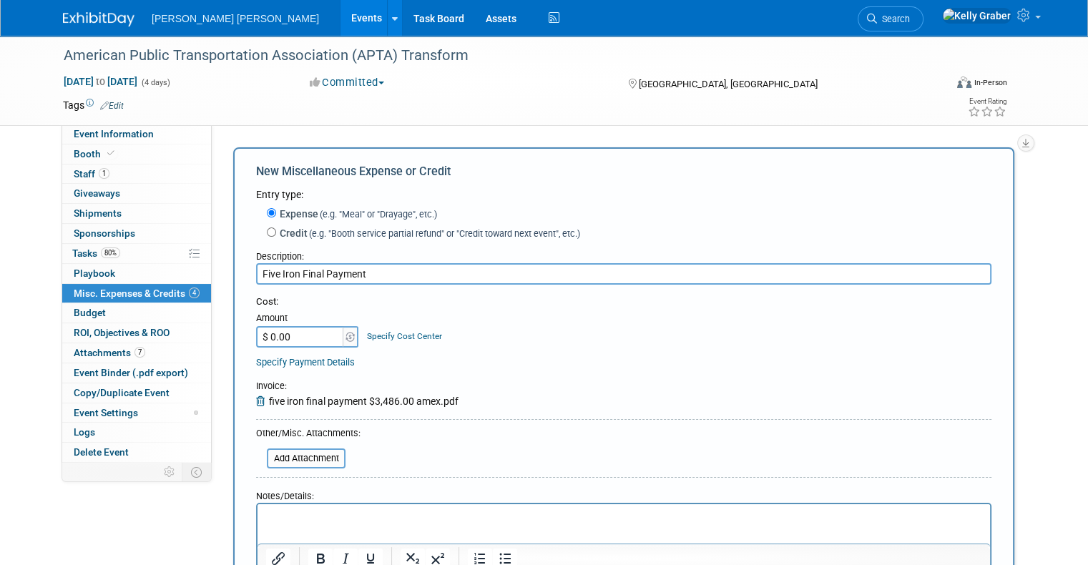
click at [283, 340] on input "$ 0.00" at bounding box center [300, 336] width 89 height 21
type input "$ 3,486.00"
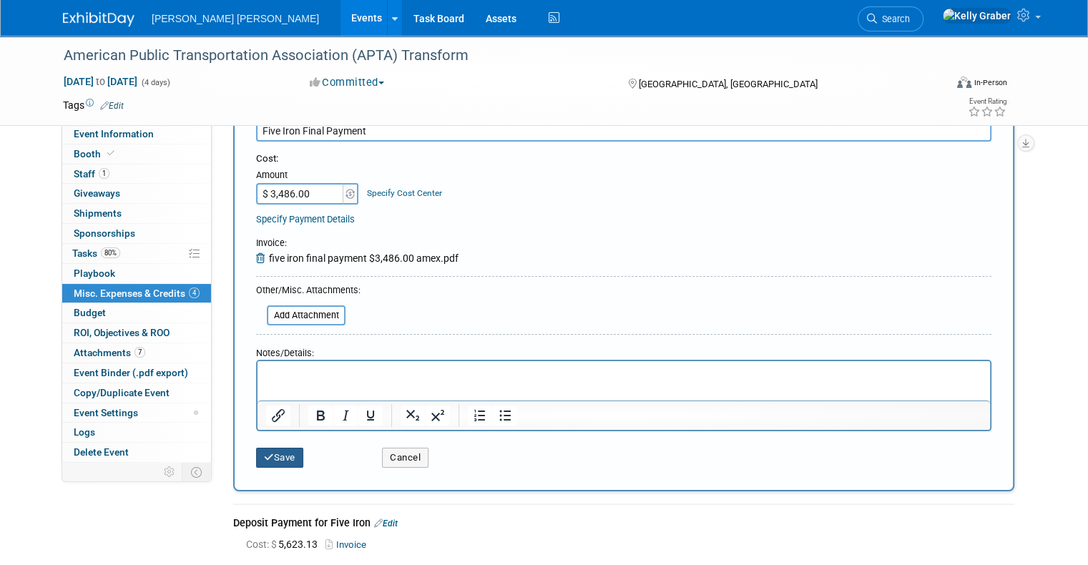
click at [256, 450] on button "Save" at bounding box center [279, 458] width 47 height 20
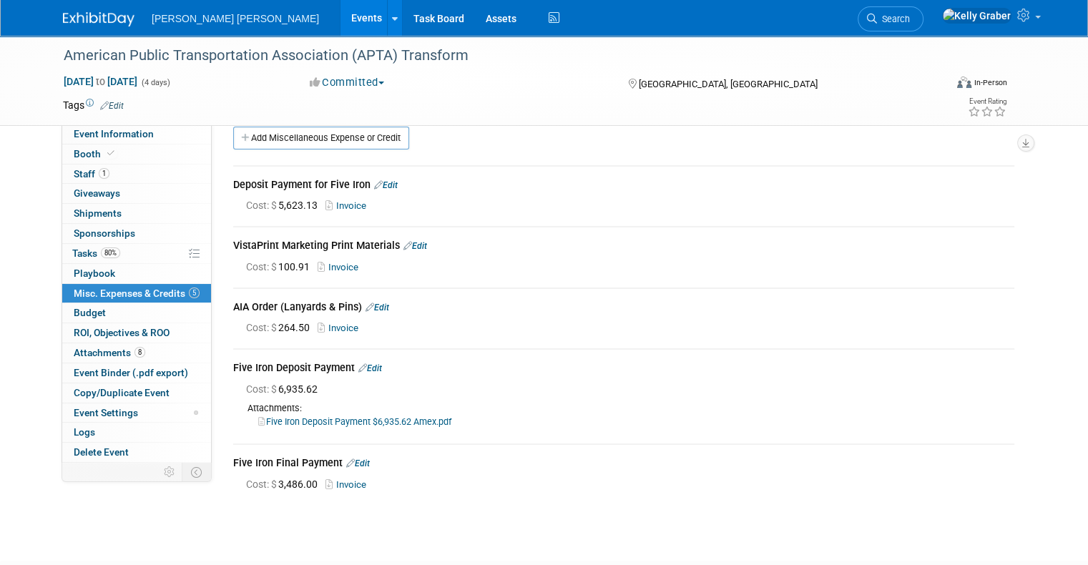
scroll to position [0, 0]
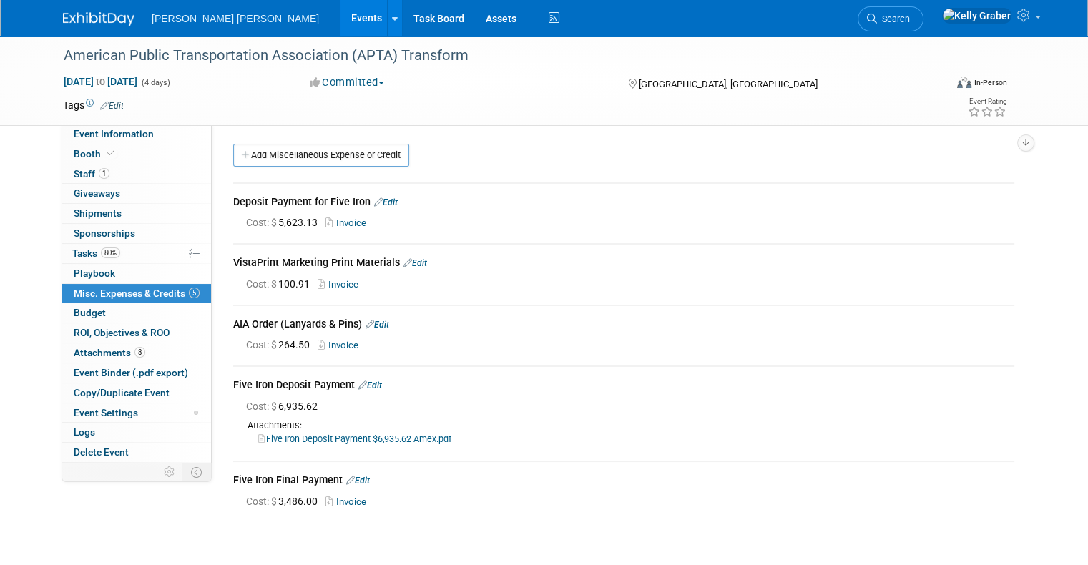
click at [74, 14] on img at bounding box center [99, 19] width 72 height 14
